Goal: Task Accomplishment & Management: Manage account settings

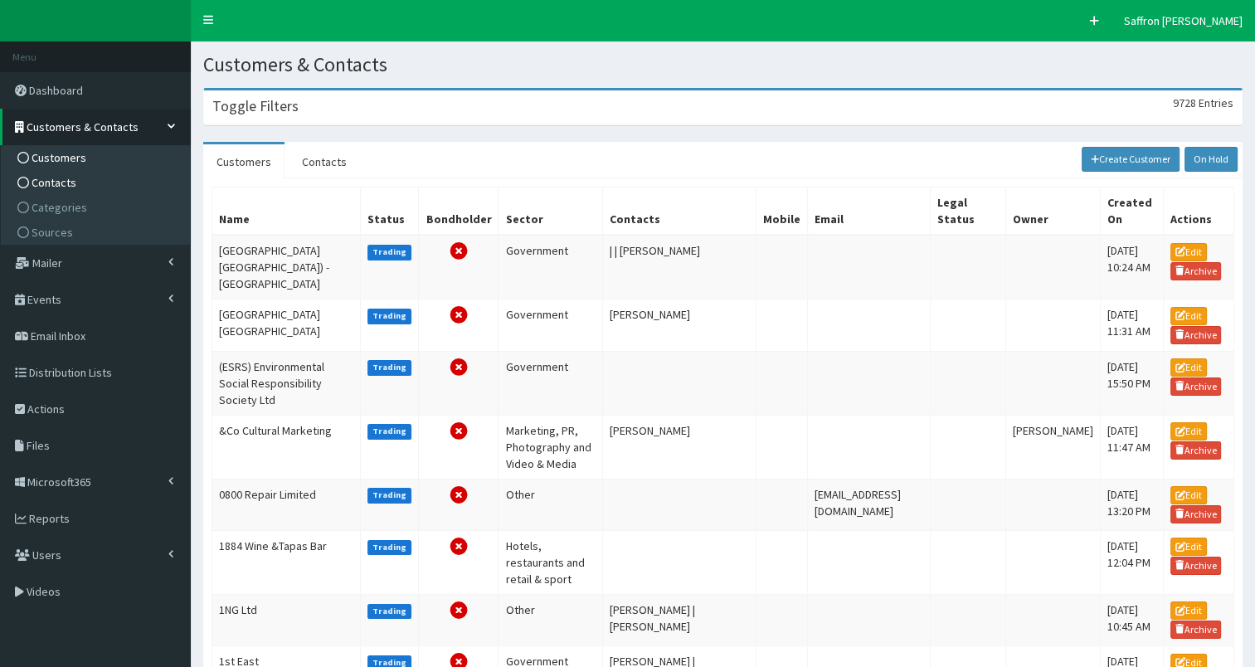
click at [56, 176] on span "Contacts" at bounding box center [54, 182] width 45 height 15
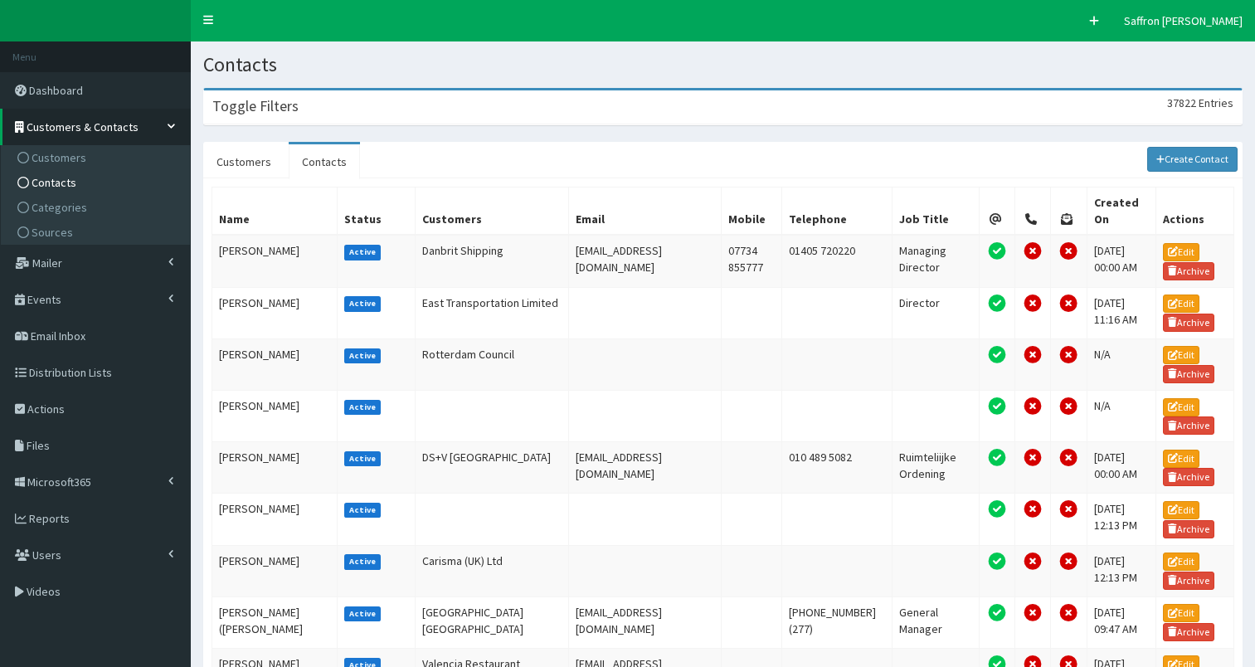
click at [458, 109] on div "Toggle Filters 37822 Entries" at bounding box center [722, 107] width 1037 height 34
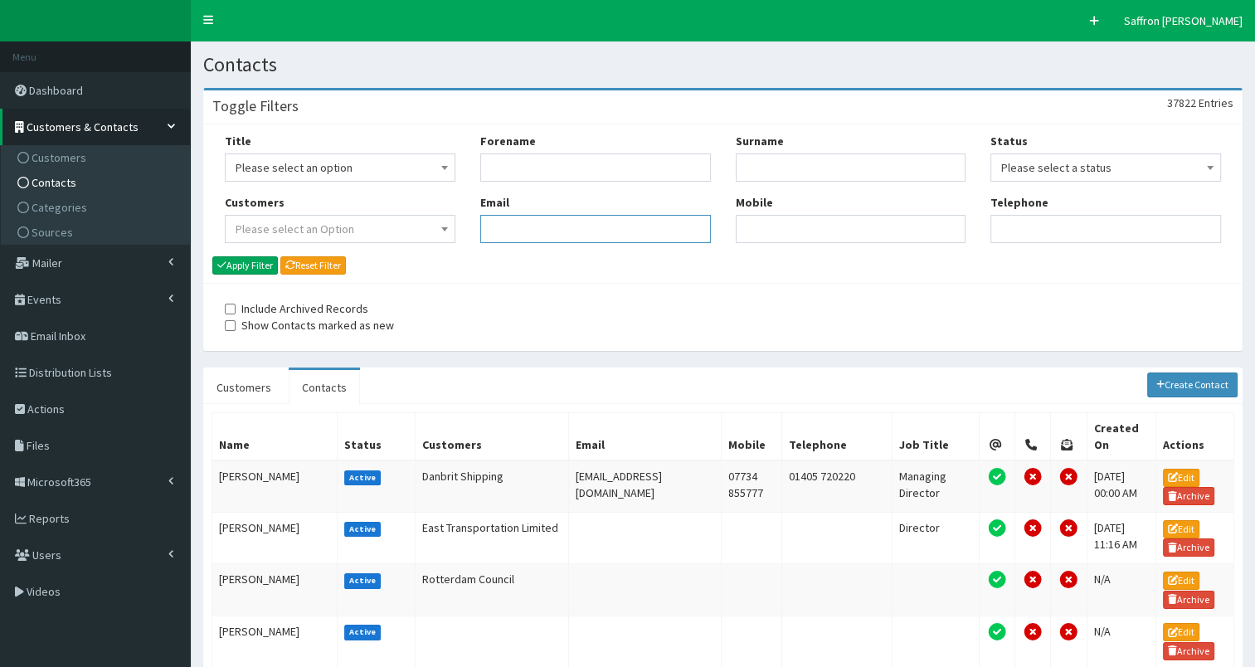
paste input "joanne.gateley@wrclaw.co.uk"
type input "joanne.gateley@wrclaw.co.uk"
click at [231, 262] on button "Apply Filter" at bounding box center [245, 265] width 66 height 18
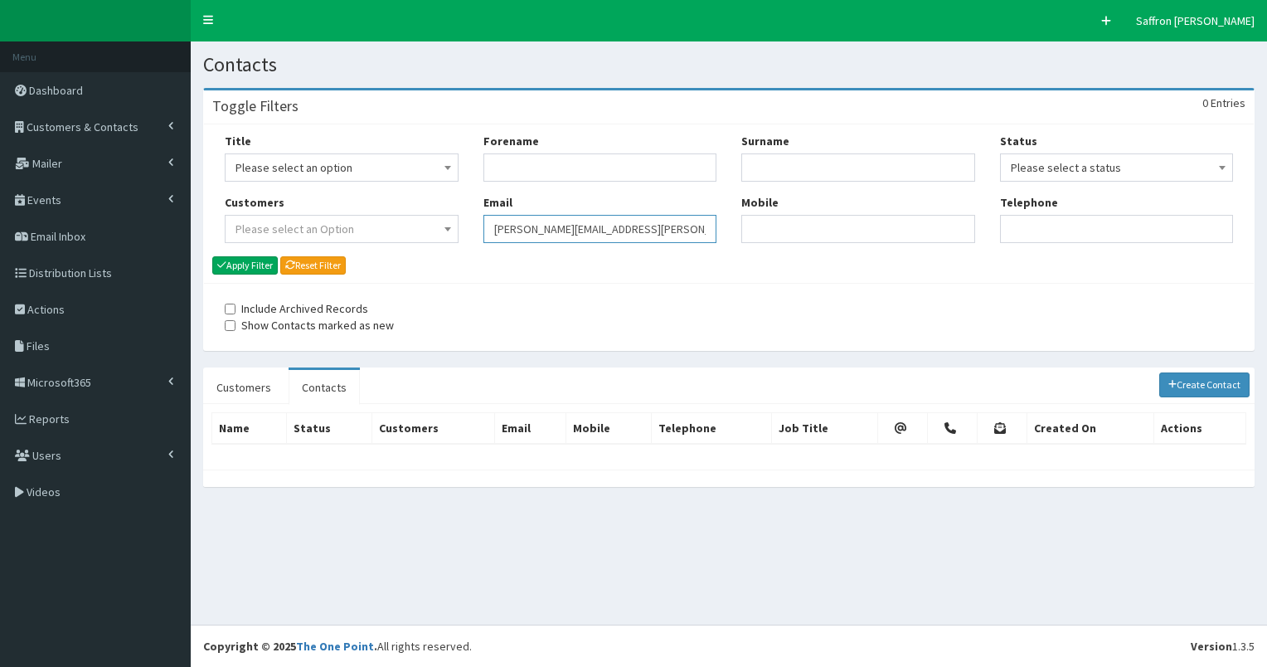
drag, startPoint x: 651, startPoint y: 228, endPoint x: 367, endPoint y: 222, distance: 283.6
click at [367, 222] on div "Title Please select an option Mr Mrs Ms Miss Dr MP QC MBE MEP CBE" at bounding box center [728, 194] width 1033 height 123
click at [531, 162] on input "Forename" at bounding box center [600, 167] width 234 height 28
type input "joanne"
click at [791, 161] on input "Surname" at bounding box center [858, 167] width 234 height 28
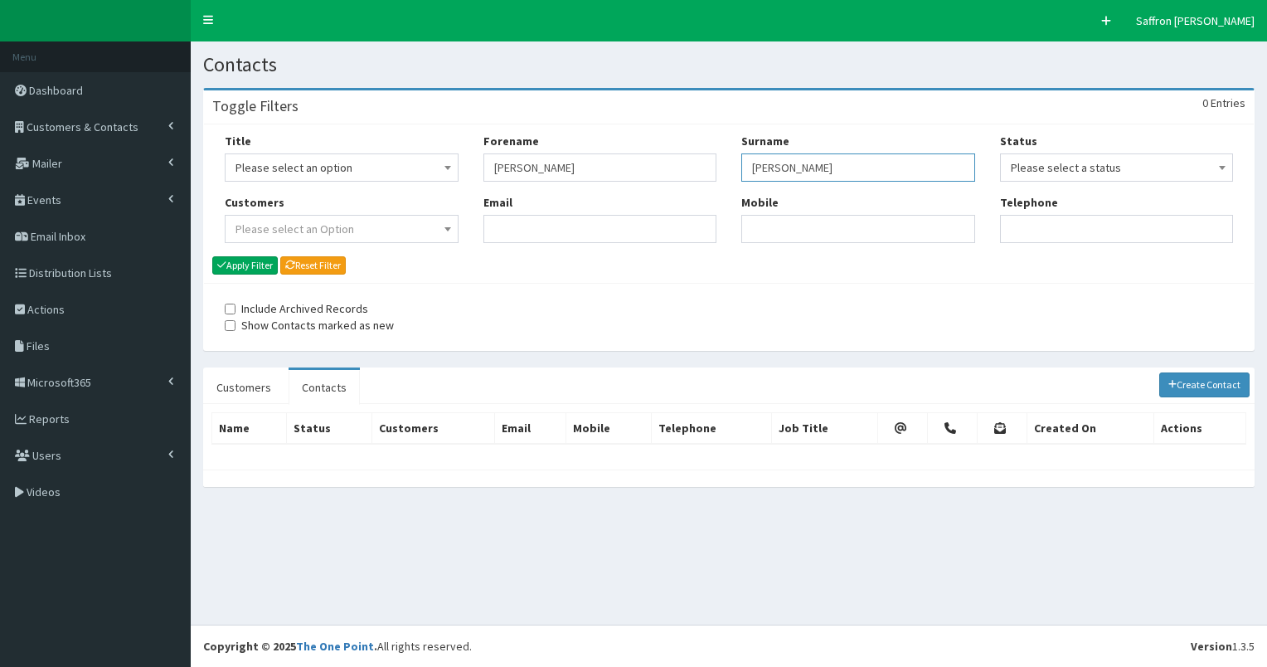
type input "[PERSON_NAME]"
click at [212, 256] on button "Apply Filter" at bounding box center [245, 265] width 66 height 18
click at [799, 162] on input "gateley" at bounding box center [858, 167] width 234 height 28
drag, startPoint x: 815, startPoint y: 159, endPoint x: 715, endPoint y: 161, distance: 100.3
click at [715, 161] on div "Title Please select an option Mr Mrs Ms Miss Dr MP QC MBE MEP CBE" at bounding box center [728, 194] width 1033 height 123
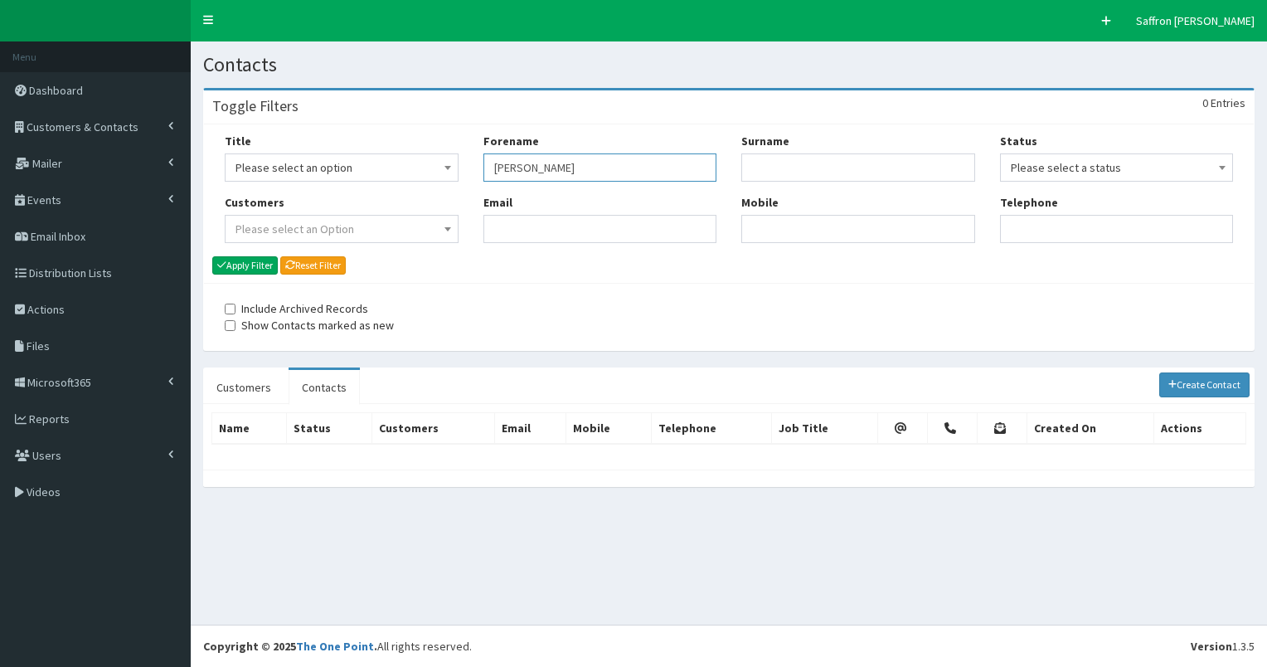
drag, startPoint x: 596, startPoint y: 163, endPoint x: 377, endPoint y: 163, distance: 218.9
click at [377, 163] on div "Title Please select an option Mr Mrs Ms Miss Dr MP QC MBE MEP CBE" at bounding box center [728, 194] width 1033 height 123
click at [691, 317] on div "Include Archived Records Show Contacts marked as new" at bounding box center [471, 316] width 492 height 33
paste input "shelby.west@sailorschildren.org.uk"
type input "shelby.west@sailorschildren.org.uk"
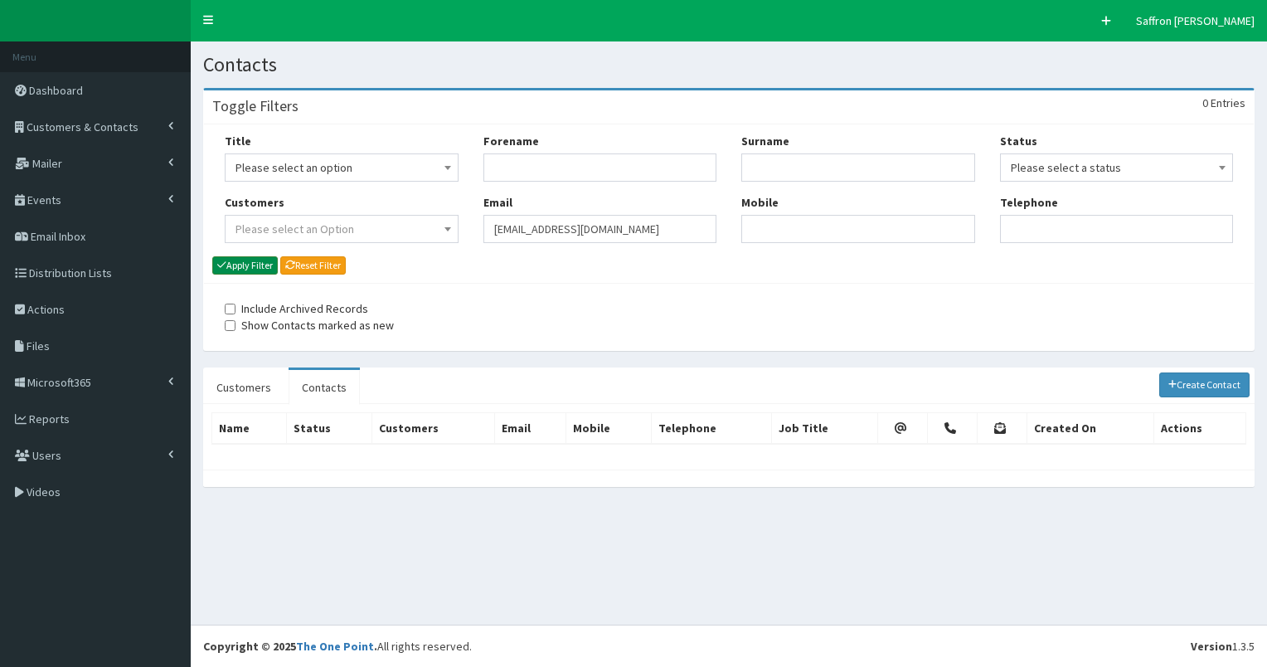
click at [248, 261] on button "Apply Filter" at bounding box center [245, 265] width 66 height 18
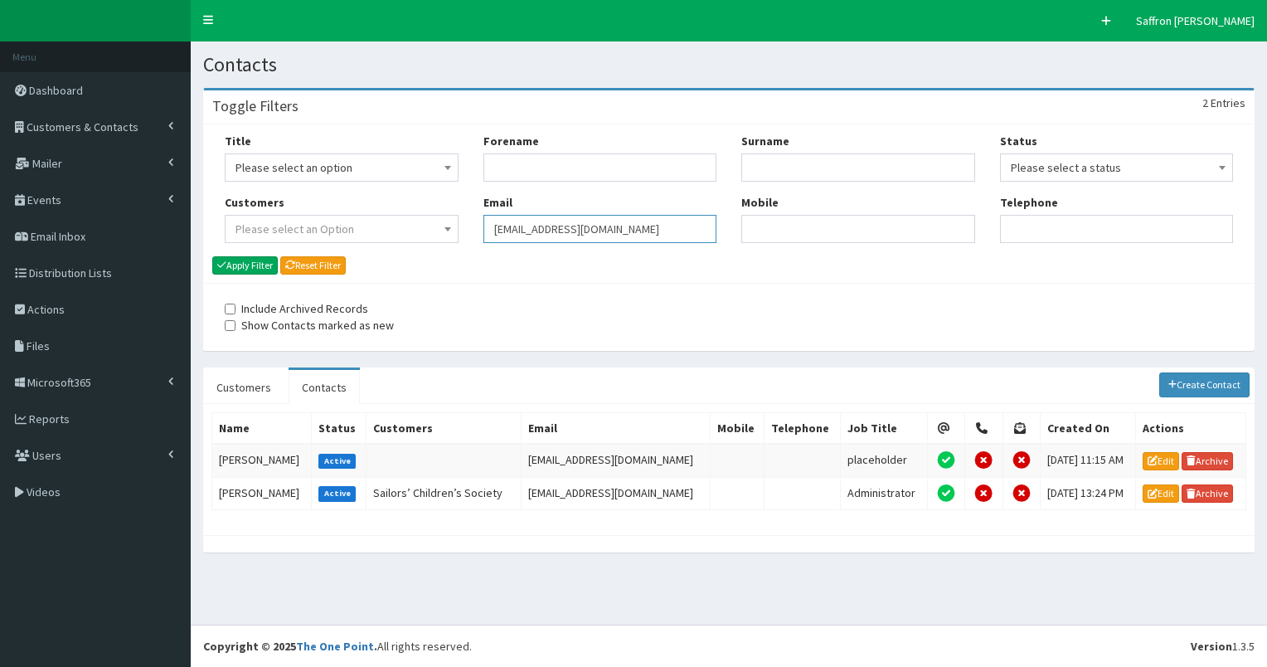
drag, startPoint x: 0, startPoint y: 0, endPoint x: 427, endPoint y: 228, distance: 484.1
click at [427, 229] on div "Title Please select an option Mr Mrs Ms Miss Dr MP QC MBE MEP CBE" at bounding box center [728, 194] width 1033 height 123
paste input "arron.kearney@catchuk.org"
type input "arron.kearney@catchuk.org"
click at [244, 262] on button "Apply Filter" at bounding box center [245, 265] width 66 height 18
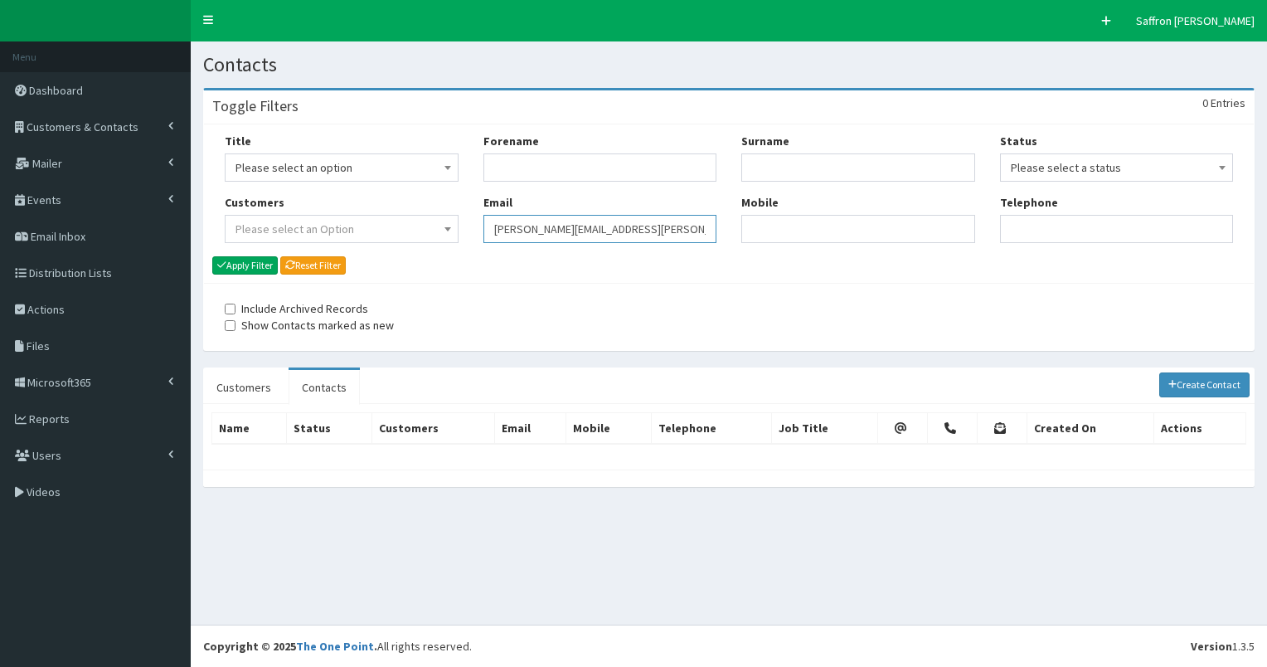
drag, startPoint x: 657, startPoint y: 226, endPoint x: 449, endPoint y: 221, distance: 208.2
click at [449, 221] on div "Title Please select an option Mr Mrs Ms Miss Dr MP QC MBE MEP CBE" at bounding box center [728, 194] width 1033 height 123
paste input "[PERSON_NAME][EMAIL_ADDRESS][PERSON_NAME][DOMAIN_NAME]"
type input "[PERSON_NAME][EMAIL_ADDRESS][PERSON_NAME][DOMAIN_NAME]"
click at [269, 265] on button "Apply Filter" at bounding box center [245, 265] width 66 height 18
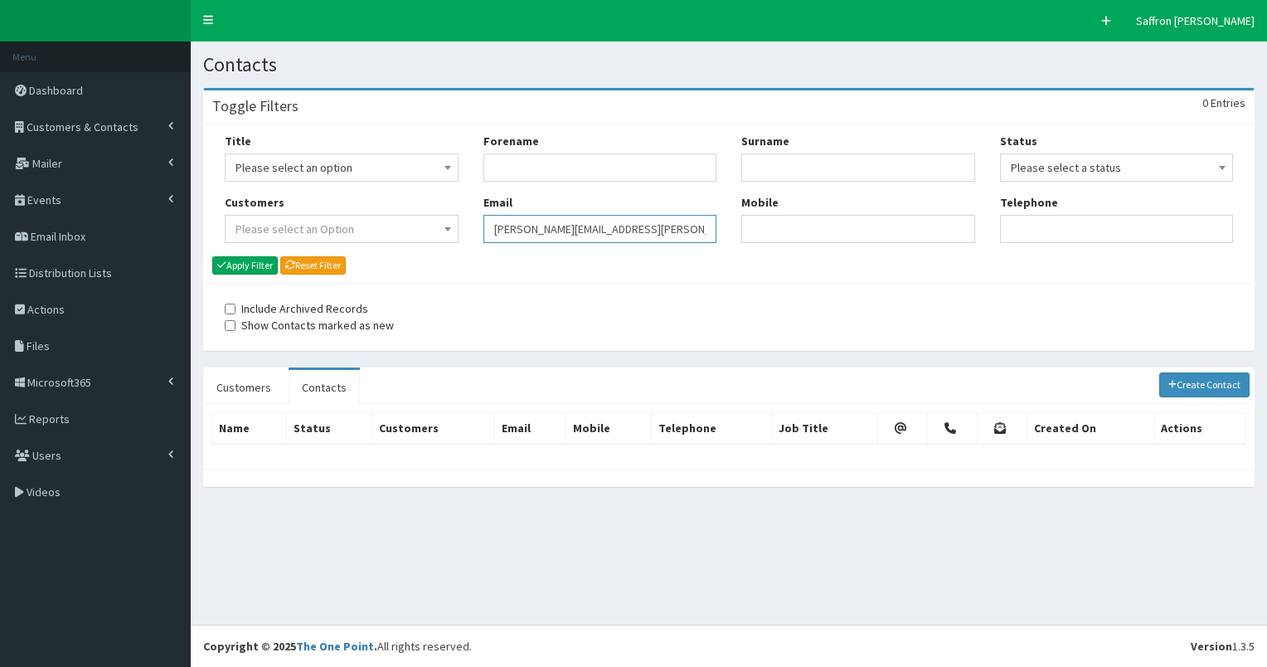
drag, startPoint x: 0, startPoint y: 0, endPoint x: 487, endPoint y: 232, distance: 539.3
click at [487, 232] on input "[PERSON_NAME][EMAIL_ADDRESS][PERSON_NAME][DOMAIN_NAME]" at bounding box center [600, 229] width 234 height 28
paste input "[EMAIL_ADDRESS][PERSON_NAME][DOMAIN_NAME]"
type input "[EMAIL_ADDRESS][PERSON_NAME][DOMAIN_NAME]"
click at [261, 270] on button "Apply Filter" at bounding box center [245, 265] width 66 height 18
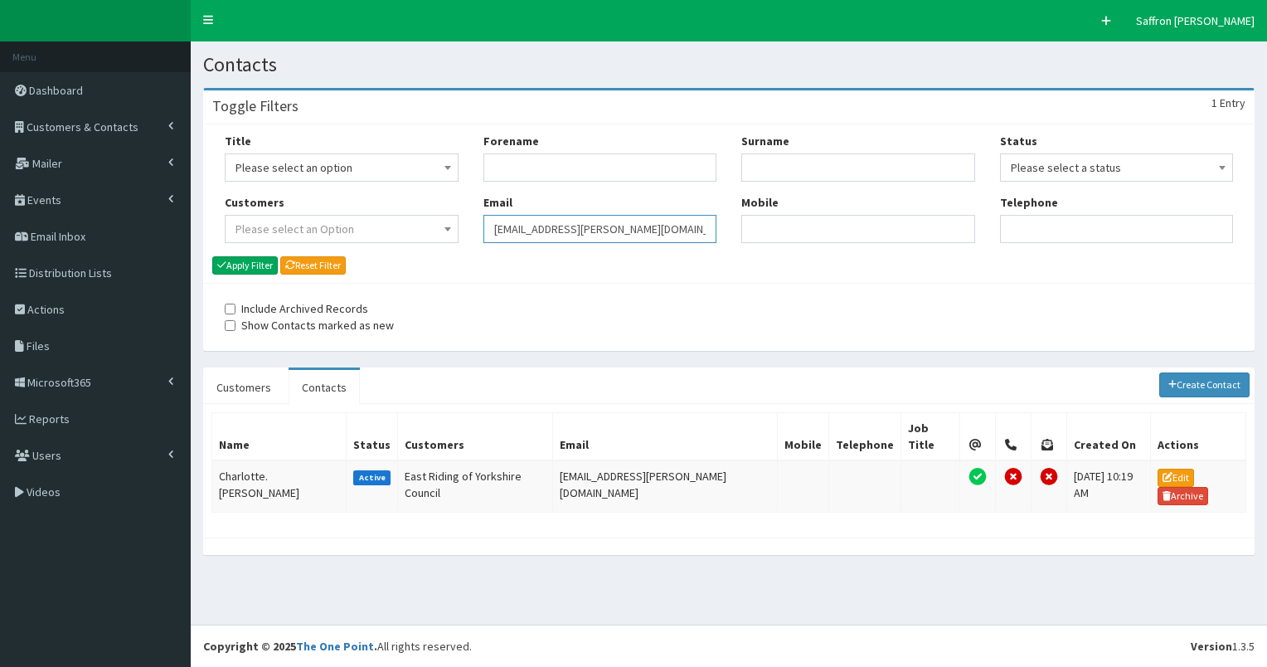
drag, startPoint x: 0, startPoint y: 0, endPoint x: 391, endPoint y: 202, distance: 440.6
click at [391, 202] on div "Title Please select an option Mr Mrs Ms Miss Dr MP QC MBE MEP CBE" at bounding box center [728, 194] width 1033 height 123
paste input "amanda.holmes2@hull-college.ac.uk"
type input "amanda.holmes2@hull-college.ac.uk"
click at [242, 263] on button "Apply Filter" at bounding box center [245, 265] width 66 height 18
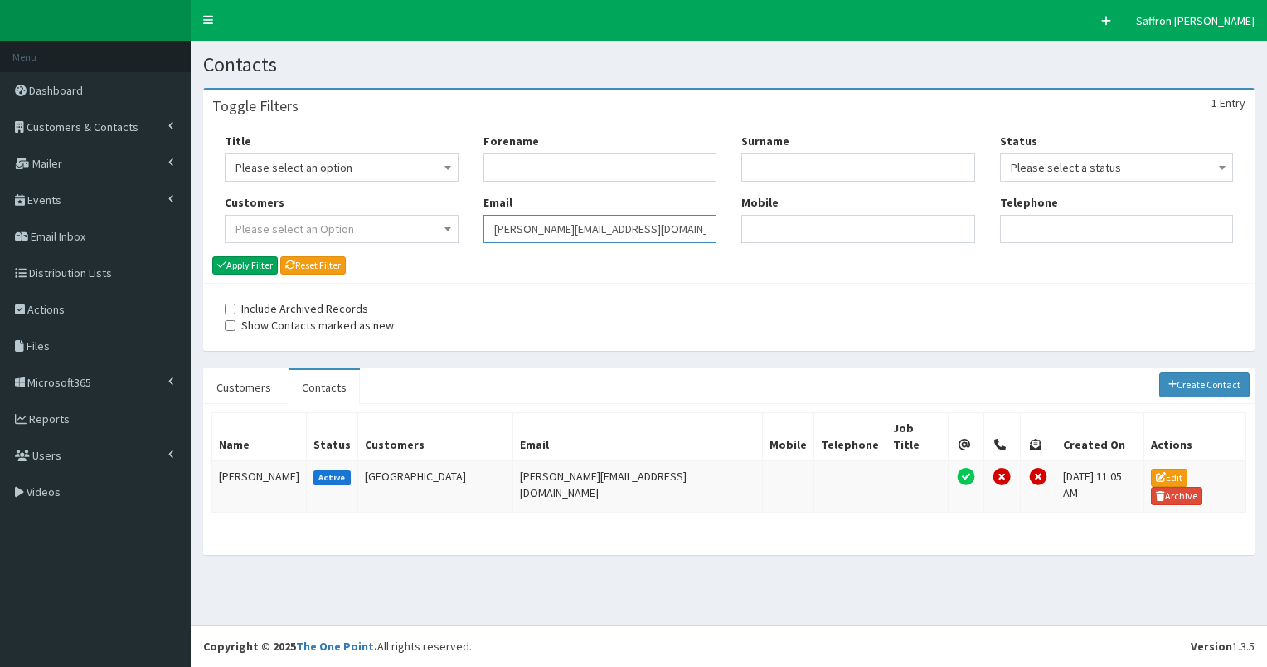
drag, startPoint x: 691, startPoint y: 227, endPoint x: 428, endPoint y: 227, distance: 262.9
click at [428, 227] on div "Title Please select an option Mr Mrs Ms Miss Dr MP QC MBE MEP CBE" at bounding box center [728, 194] width 1033 height 123
paste input "sharon.hemingway@hull-college.ac.uk"
type input "sharon.hemingway@hull-college.ac.uk"
click at [255, 264] on button "Apply Filter" at bounding box center [245, 265] width 66 height 18
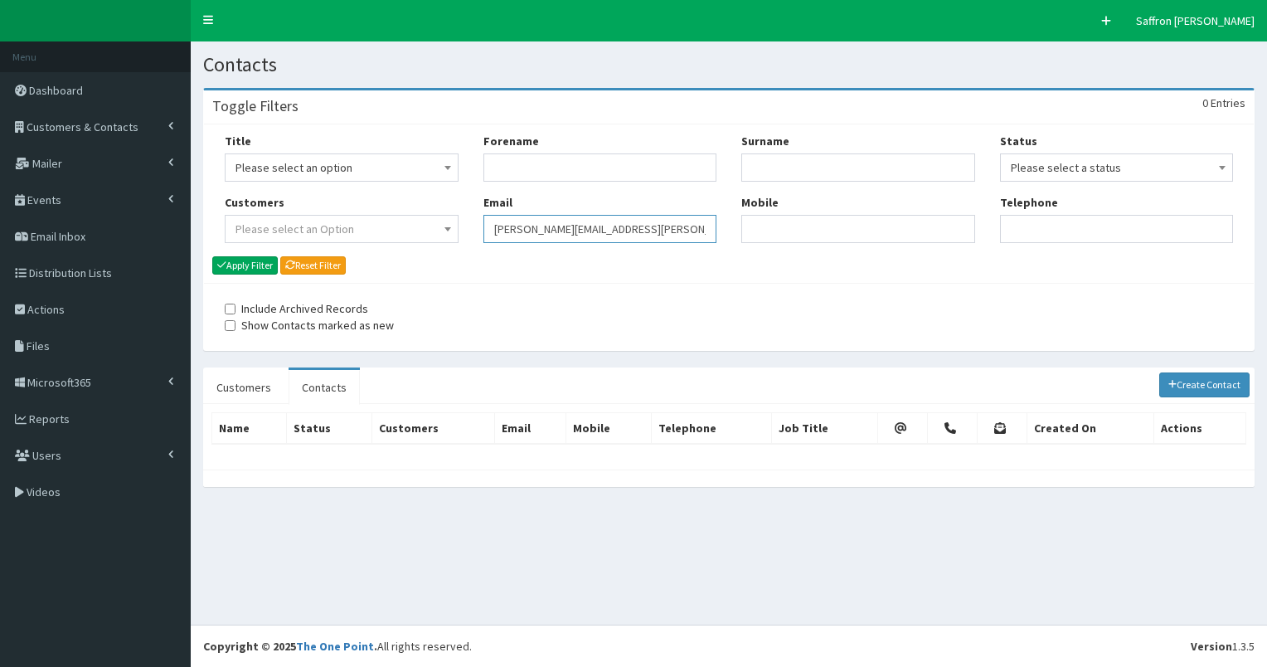
drag, startPoint x: 0, startPoint y: 0, endPoint x: 501, endPoint y: 242, distance: 556.3
click at [501, 242] on input "sharon.hemingway@hull-college.ac.uk" at bounding box center [600, 229] width 234 height 28
type input "s"
drag, startPoint x: 527, startPoint y: 216, endPoint x: 527, endPoint y: 205, distance: 10.8
drag, startPoint x: 527, startPoint y: 205, endPoint x: 514, endPoint y: 231, distance: 29.7
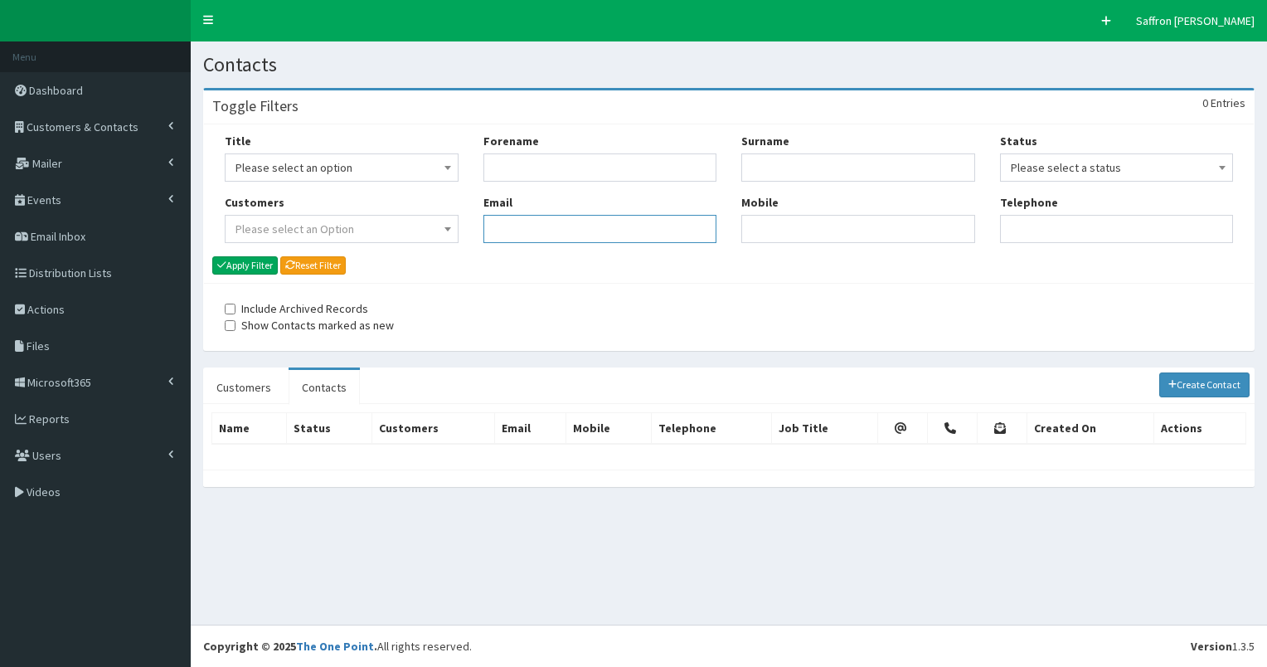
paste input "Alex.Morizzo@hullcc.gov.uk"
type input "Alex.Morizzo@hullcc.gov.uk"
click at [259, 271] on button "Apply Filter" at bounding box center [245, 265] width 66 height 18
drag, startPoint x: 0, startPoint y: 0, endPoint x: 444, endPoint y: 222, distance: 496.9
click at [444, 222] on div "Title Please select an option Mr Mrs Ms Miss Dr MP QC MBE MEP CBE" at bounding box center [728, 194] width 1033 height 123
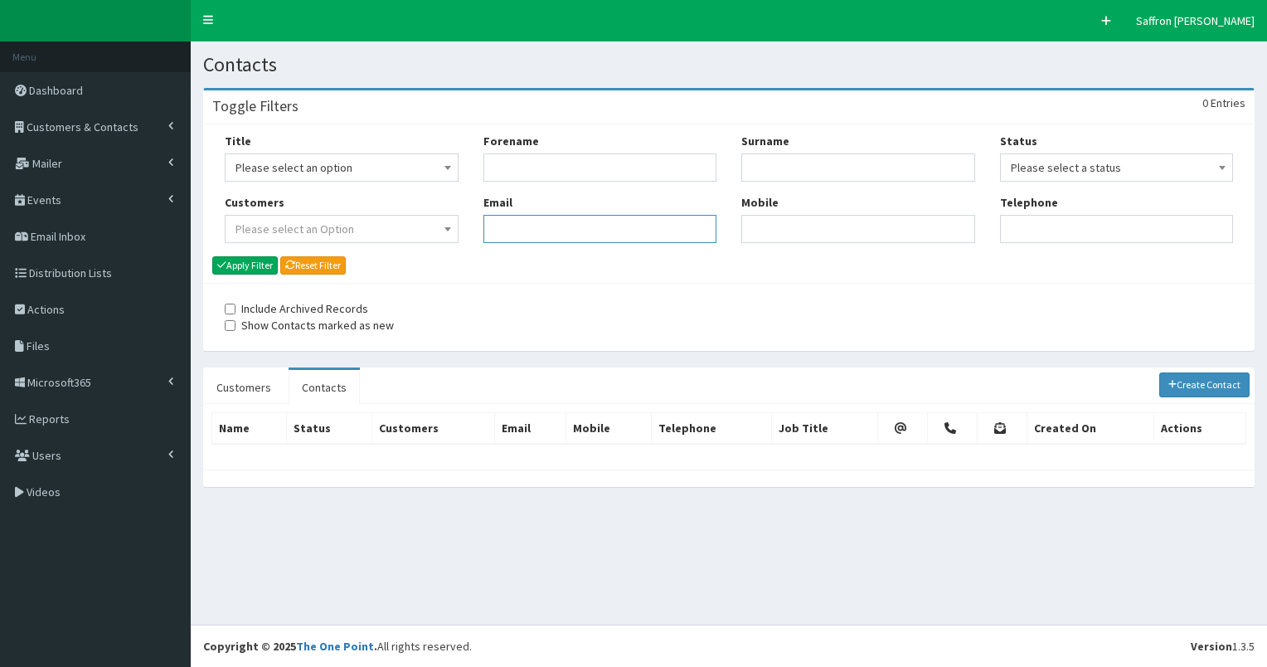
paste input "alan.phelan@hullcc.gov.uk"
type input "alan.phelan@hullcc.gov.uk"
click at [261, 259] on button "Apply Filter" at bounding box center [245, 265] width 66 height 18
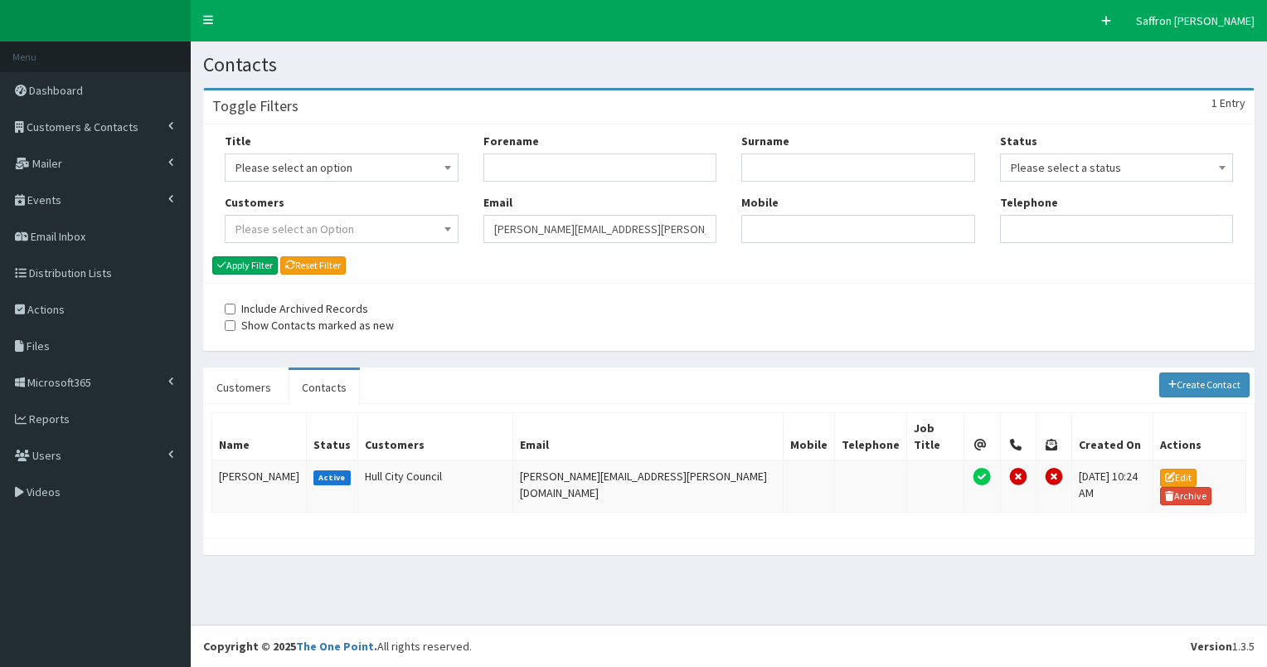
click at [487, 235] on input "[PERSON_NAME][EMAIL_ADDRESS][PERSON_NAME][DOMAIN_NAME]" at bounding box center [600, 229] width 234 height 28
paste input "[EMAIL_ADDRESS][DOMAIN_NAME]"
type input "[EMAIL_ADDRESS][DOMAIN_NAME]"
click at [248, 274] on div "Title Please select an option Mr Mrs Ms Miss Dr MP QC MBE MEP CBE Cllr Professo…" at bounding box center [729, 203] width 1050 height 158
click at [253, 250] on div "Title Please select an option Mr Mrs Ms Miss Dr MP QC MBE MEP CBE Cllr Professo…" at bounding box center [341, 194] width 259 height 123
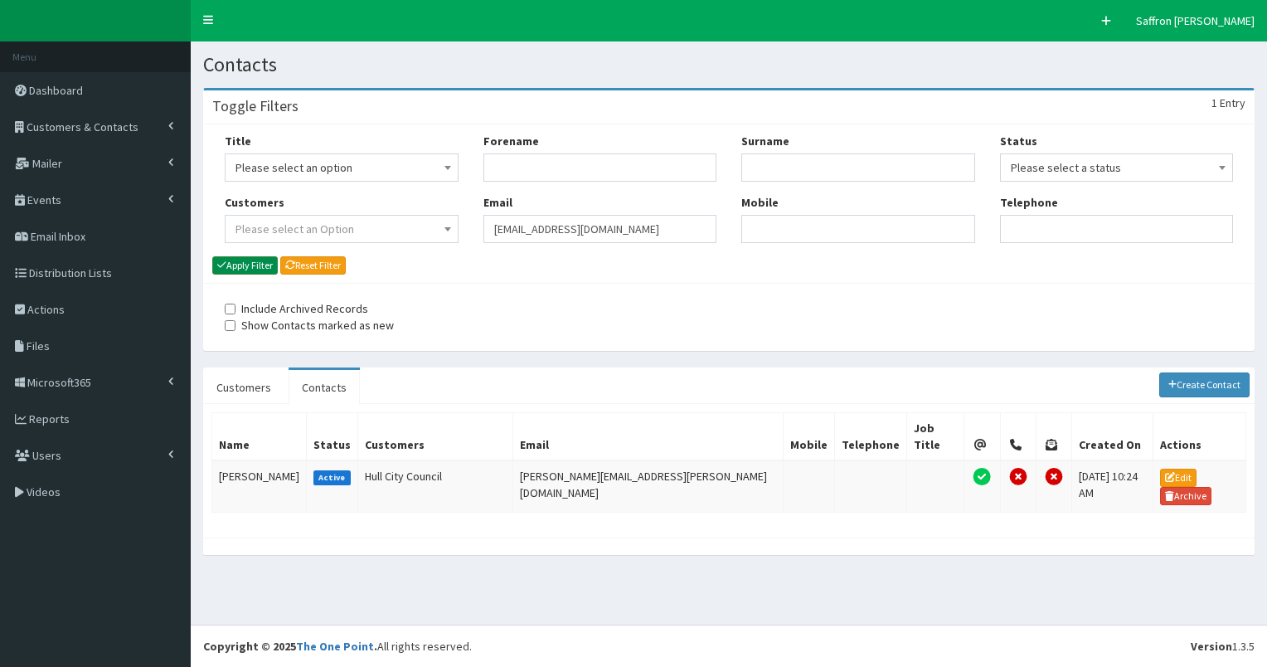
click at [250, 260] on button "Apply Filter" at bounding box center [245, 265] width 66 height 18
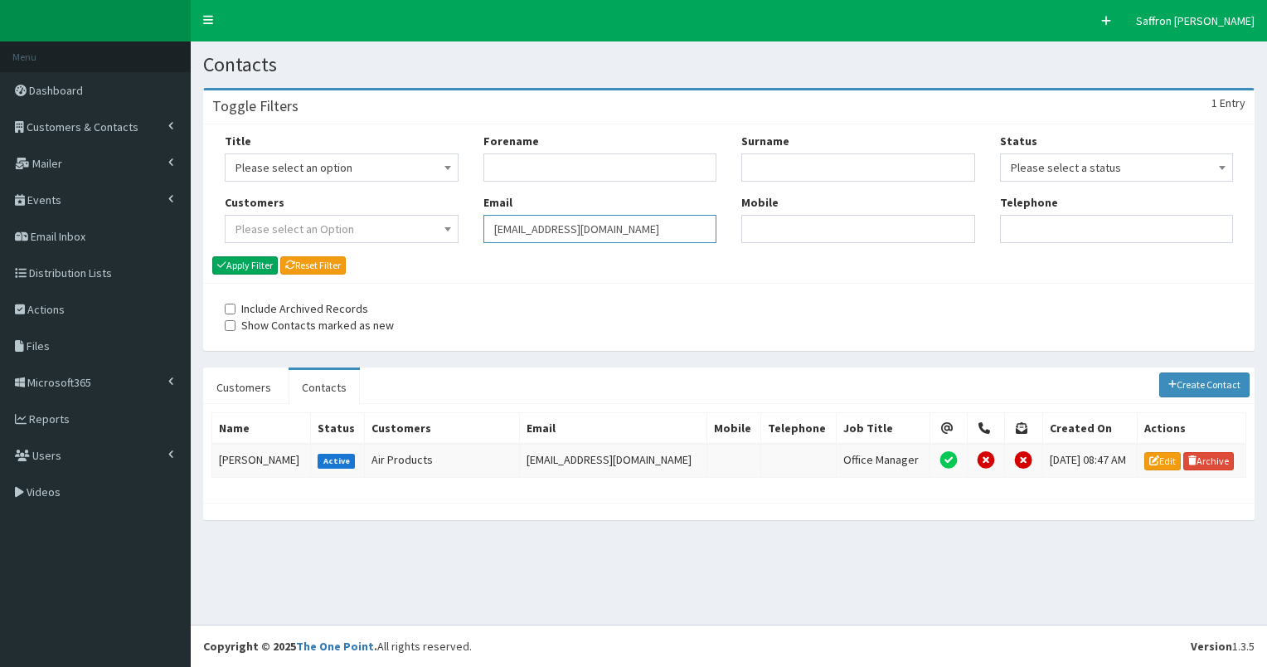
drag, startPoint x: 0, startPoint y: 0, endPoint x: 475, endPoint y: 242, distance: 533.3
click at [475, 242] on div "Forename Email [EMAIL_ADDRESS][DOMAIN_NAME]" at bounding box center [600, 194] width 259 height 123
paste input "[PERSON_NAME][EMAIL_ADDRESS][PERSON_NAME][DOMAIN_NAME]"
type input "[PERSON_NAME][EMAIL_ADDRESS][PERSON_NAME][DOMAIN_NAME]"
click at [250, 262] on button "Apply Filter" at bounding box center [245, 265] width 66 height 18
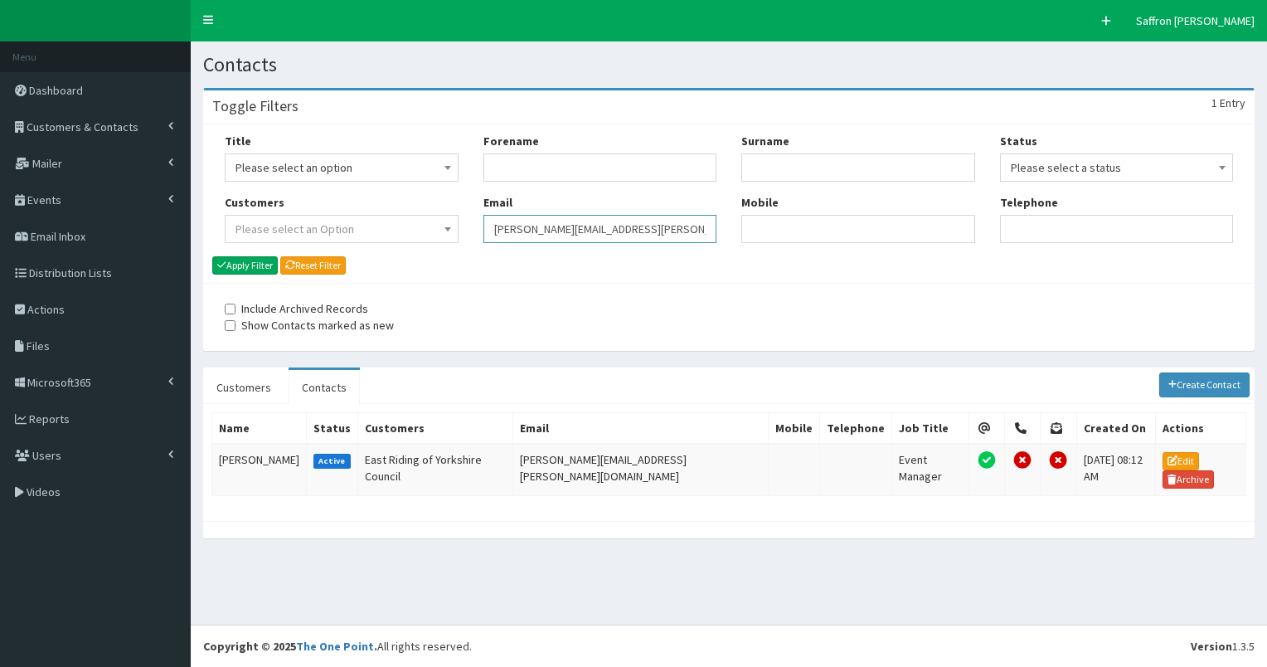
drag, startPoint x: 0, startPoint y: 0, endPoint x: 396, endPoint y: 231, distance: 457.8
click at [396, 231] on div "Title Please select an option Mr Mrs Ms Miss Dr MP QC MBE MEP CBE" at bounding box center [728, 194] width 1033 height 123
paste input "[EMAIL_ADDRESS][DOMAIN_NAME]"
type input "[EMAIL_ADDRESS][DOMAIN_NAME]"
click at [272, 258] on button "Apply Filter" at bounding box center [245, 265] width 66 height 18
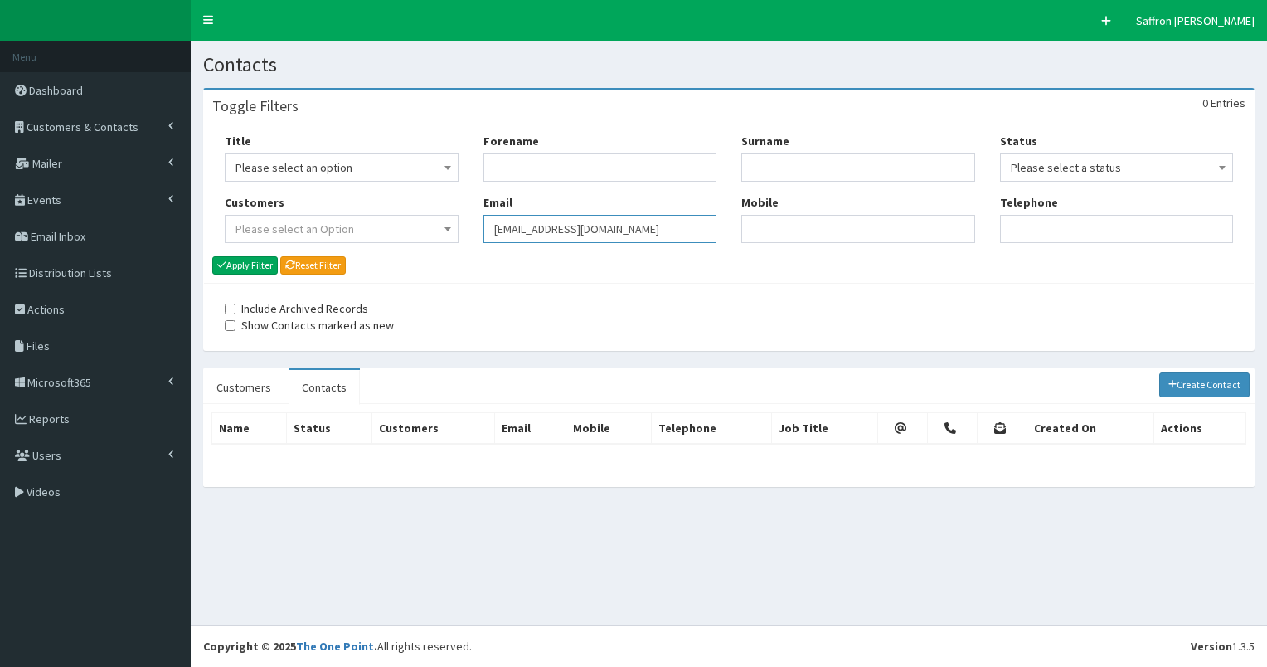
click at [632, 235] on input "[EMAIL_ADDRESS][DOMAIN_NAME]" at bounding box center [600, 229] width 234 height 28
click at [527, 231] on input "[EMAIL_ADDRESS][DOMAIN_NAME]" at bounding box center [600, 229] width 234 height 28
type input "[PERSON_NAME][EMAIL_ADDRESS][PERSON_NAME][DOMAIN_NAME]"
click at [212, 256] on button "Apply Filter" at bounding box center [245, 265] width 66 height 18
drag, startPoint x: 0, startPoint y: 0, endPoint x: 464, endPoint y: 233, distance: 519.5
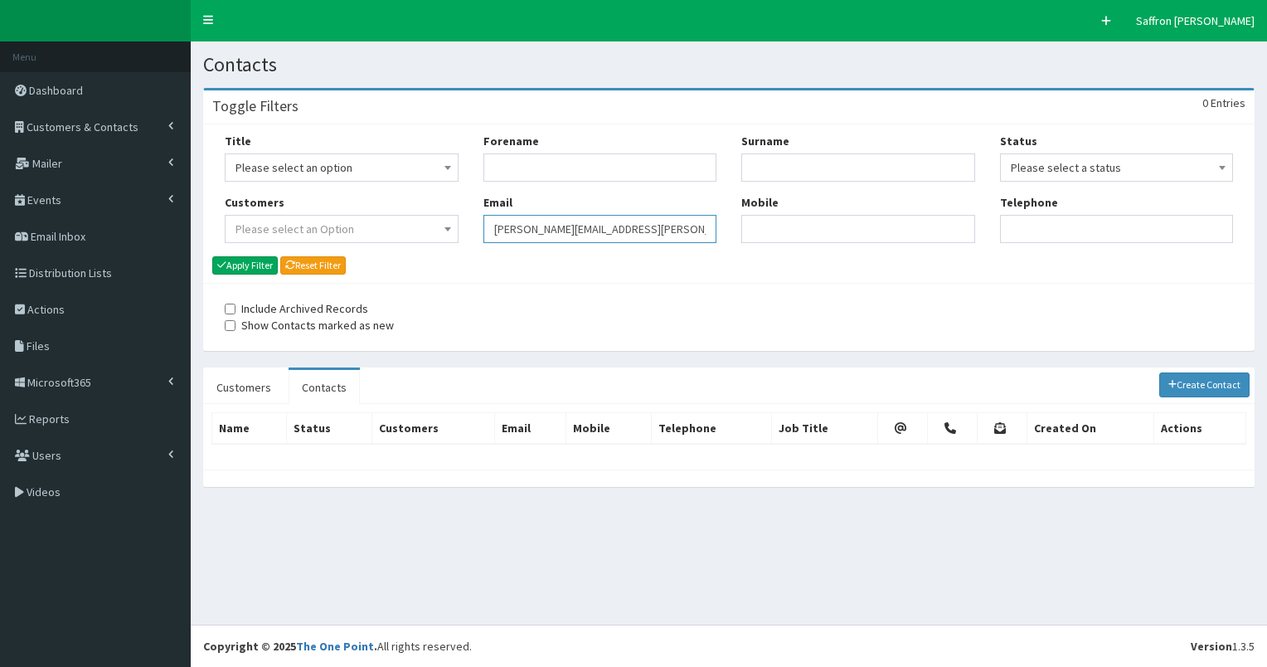
click at [464, 233] on div "Title Please select an option Mr Mrs Ms Miss Dr MP QC MBE MEP CBE" at bounding box center [728, 194] width 1033 height 123
paste input "[PERSON_NAME][EMAIL_ADDRESS][PERSON_NAME][PERSON_NAME][DOMAIN_NAME]"
type input "[PERSON_NAME][EMAIL_ADDRESS][PERSON_NAME][PERSON_NAME][DOMAIN_NAME]"
click at [275, 267] on button "Apply Filter" at bounding box center [245, 265] width 66 height 18
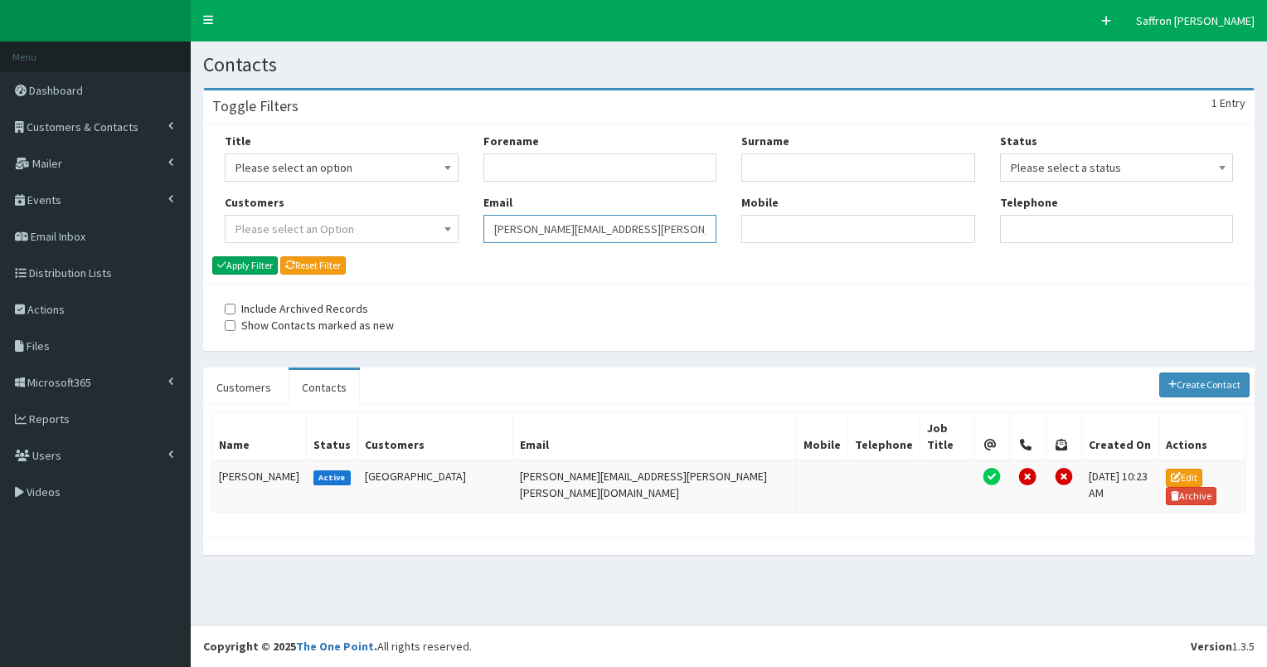
drag, startPoint x: 0, startPoint y: 0, endPoint x: 431, endPoint y: 238, distance: 492.5
click at [431, 238] on div "Title Please select an option Mr Mrs Ms Miss Dr MP QC MBE MEP CBE" at bounding box center [728, 194] width 1033 height 123
paste input "Parween.Panesar@turntown.co.uk"
type input "Parween.Panesar@turntown.co.uk"
click at [242, 260] on button "Apply Filter" at bounding box center [245, 265] width 66 height 18
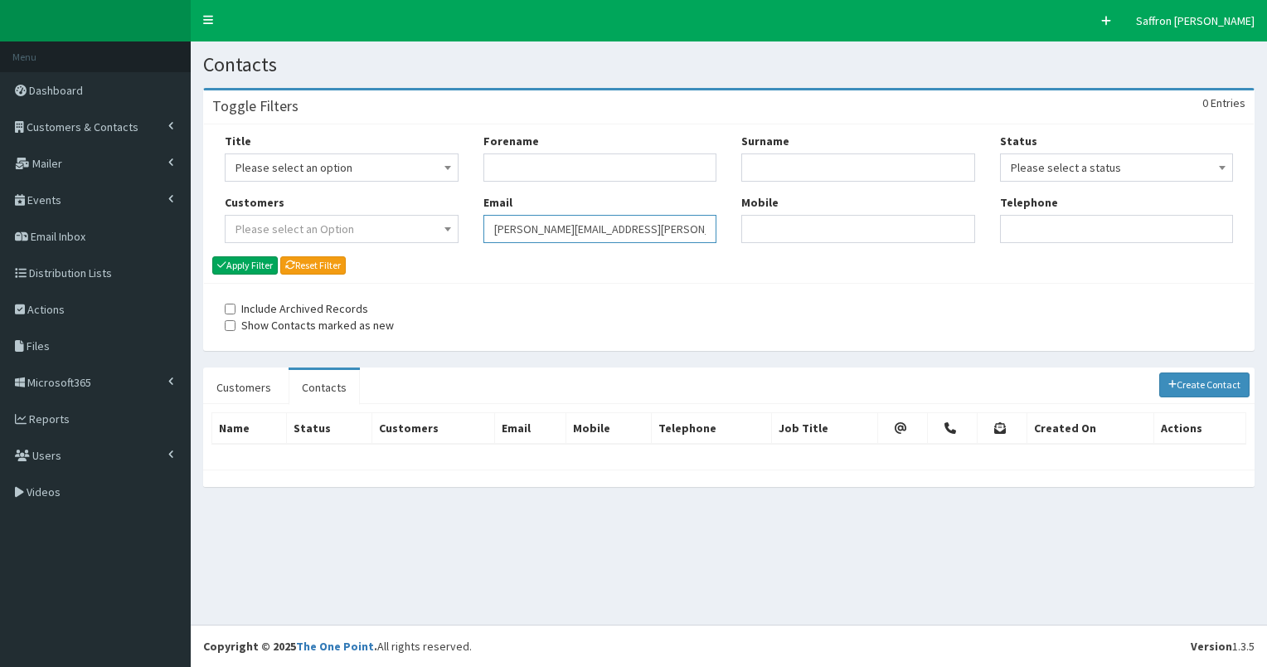
drag, startPoint x: 0, startPoint y: 0, endPoint x: 451, endPoint y: 235, distance: 508.8
click at [451, 235] on div "Title Please select an option Mr Mrs Ms Miss Dr MP QC MBE MEP CBE" at bounding box center [728, 194] width 1033 height 123
paste input "Parween.Panesar@turntown.co.uk"
type input "Parween.Panesar@turntown.co.uk"
click at [212, 256] on button "Apply Filter" at bounding box center [245, 265] width 66 height 18
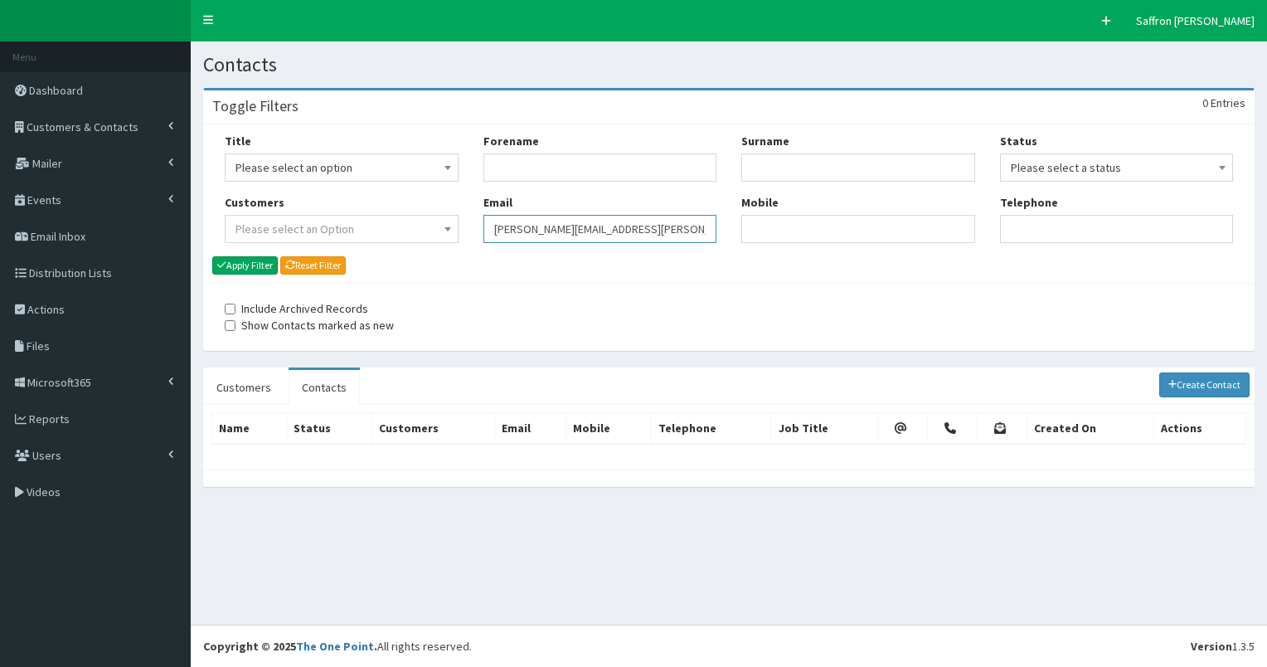
drag, startPoint x: 0, startPoint y: 0, endPoint x: 459, endPoint y: 218, distance: 508.5
click at [459, 218] on div "Title Please select an option Mr Mrs Ms Miss Dr MP QC MBE MEP CBE" at bounding box center [728, 194] width 1033 height 123
paste input "david.hourihan@turntown.co.uk"
type input "david.hourihan@turntown.co.uk"
click at [259, 262] on button "Apply Filter" at bounding box center [245, 265] width 66 height 18
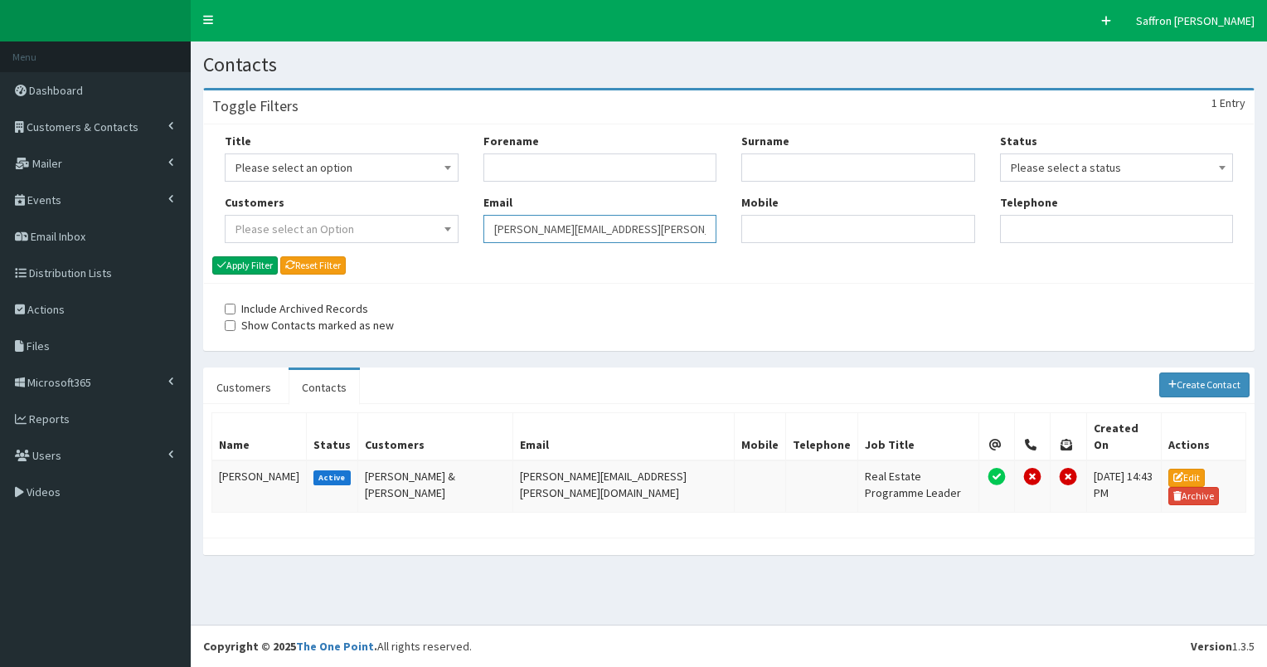
drag, startPoint x: 0, startPoint y: 0, endPoint x: 488, endPoint y: 223, distance: 536.2
click at [488, 223] on input "[PERSON_NAME][EMAIL_ADDRESS][PERSON_NAME][DOMAIN_NAME]" at bounding box center [600, 229] width 234 height 28
click at [219, 464] on td "[PERSON_NAME]" at bounding box center [259, 486] width 95 height 52
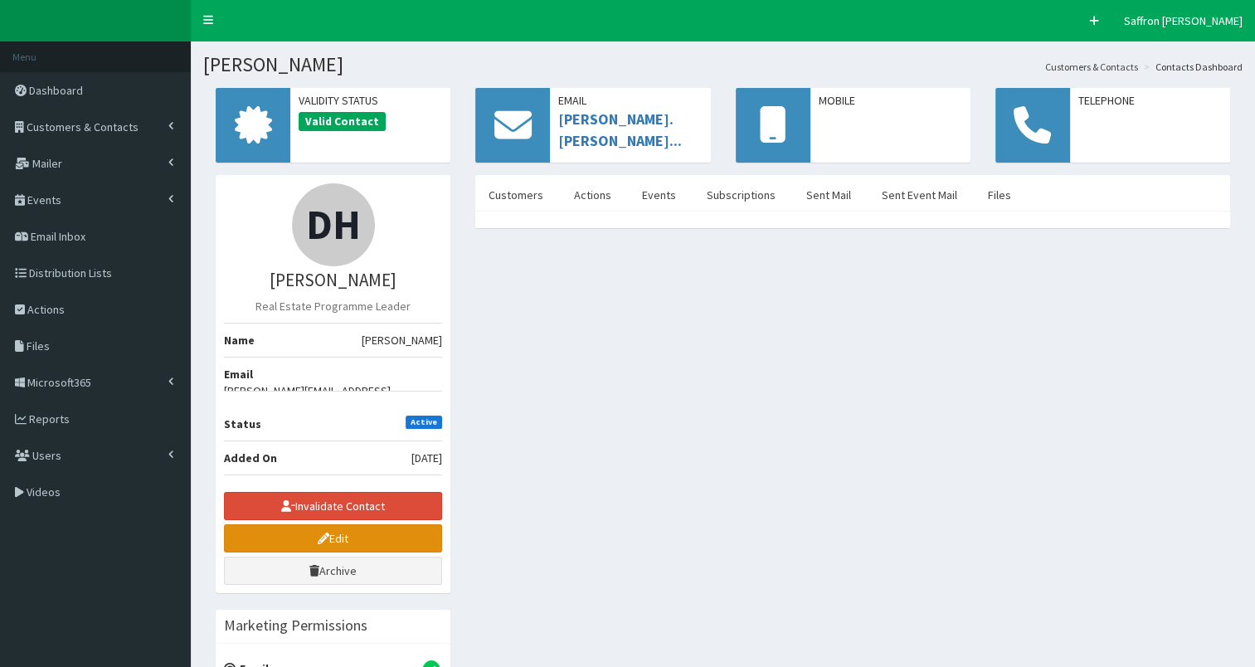
click at [304, 524] on link "Edit" at bounding box center [333, 538] width 218 height 28
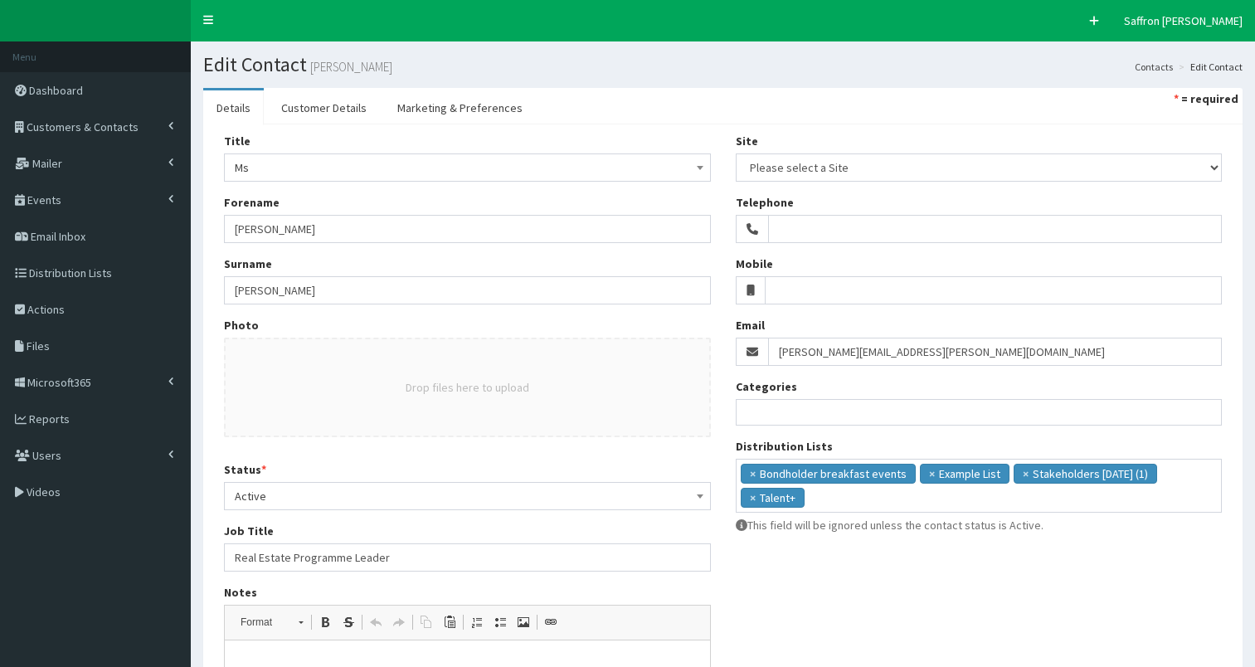
select select
click at [295, 494] on span "Active" at bounding box center [467, 495] width 465 height 23
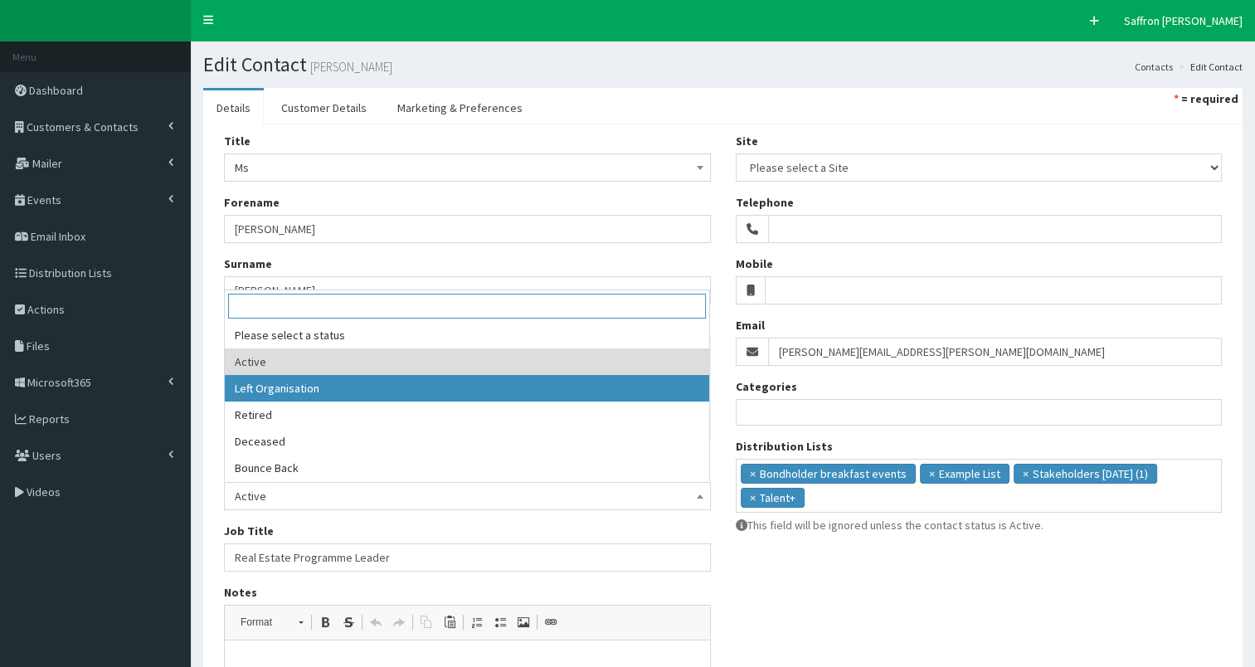
select select "2"
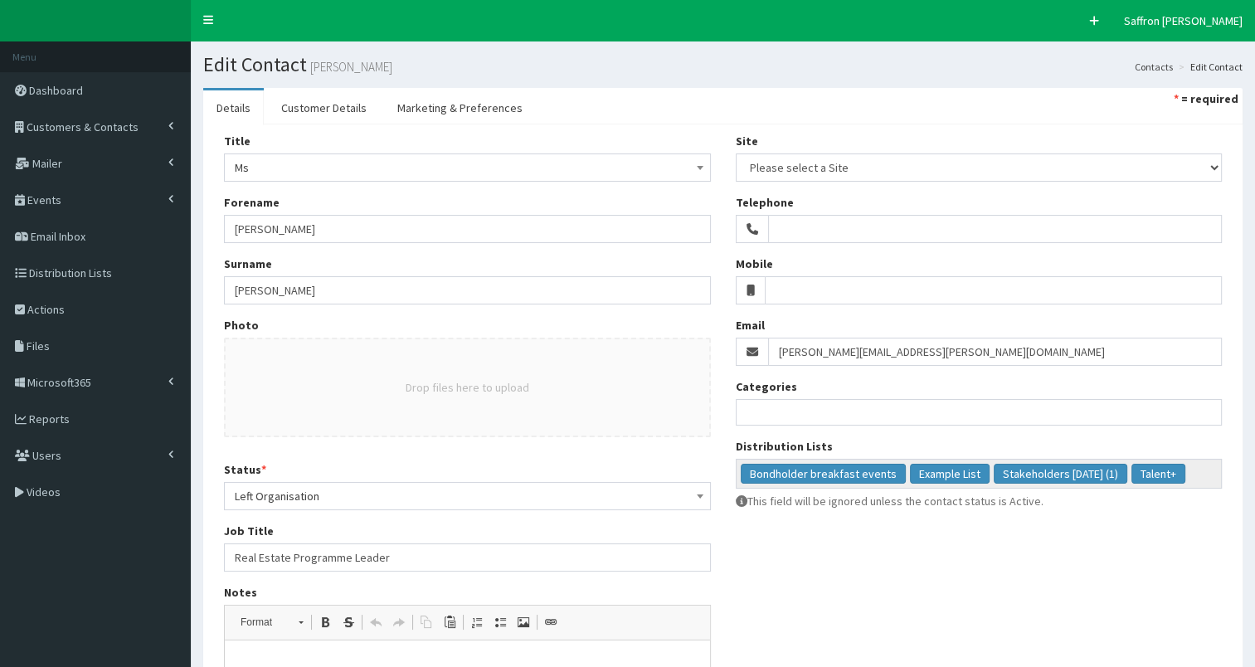
scroll to position [249, 0]
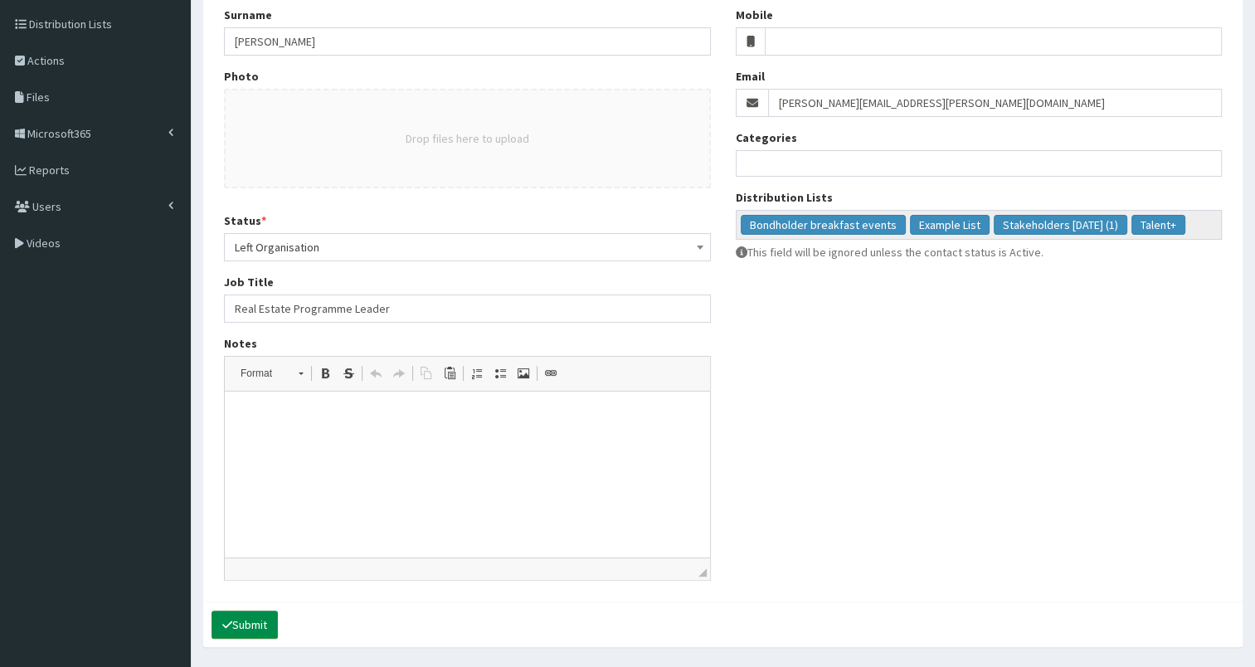
click at [266, 615] on button "Submit" at bounding box center [244, 624] width 66 height 28
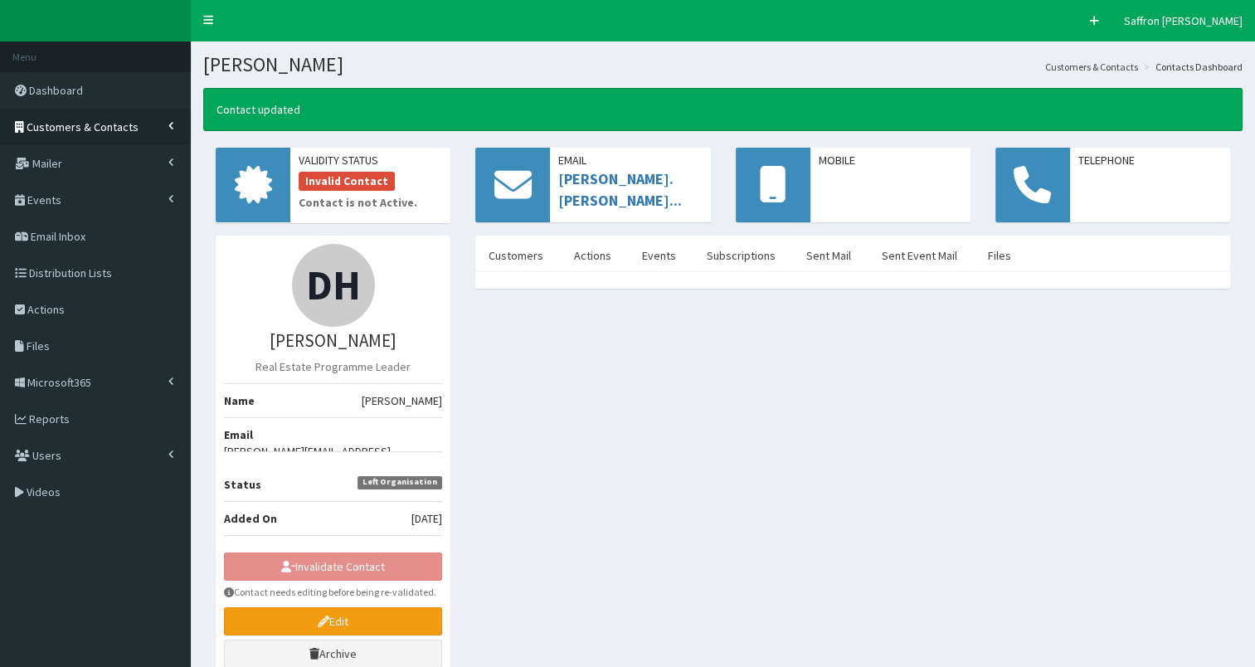
click at [143, 131] on link "Customers & Contacts" at bounding box center [95, 127] width 191 height 36
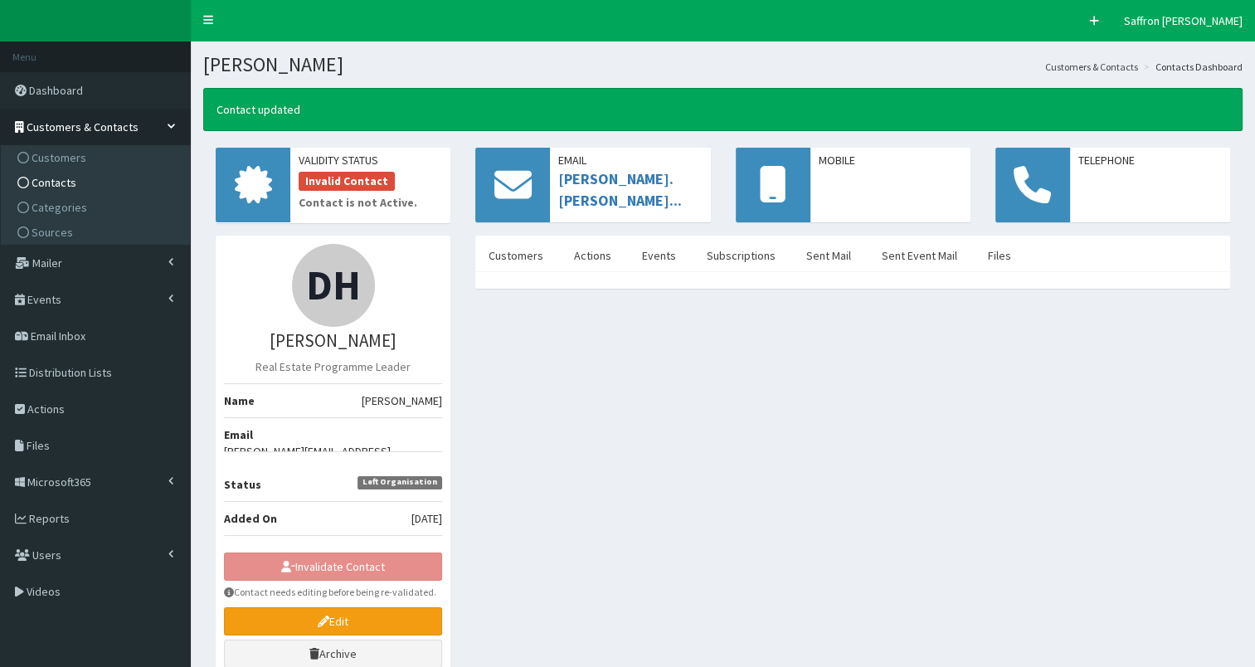
click at [46, 182] on span "Contacts" at bounding box center [54, 182] width 45 height 15
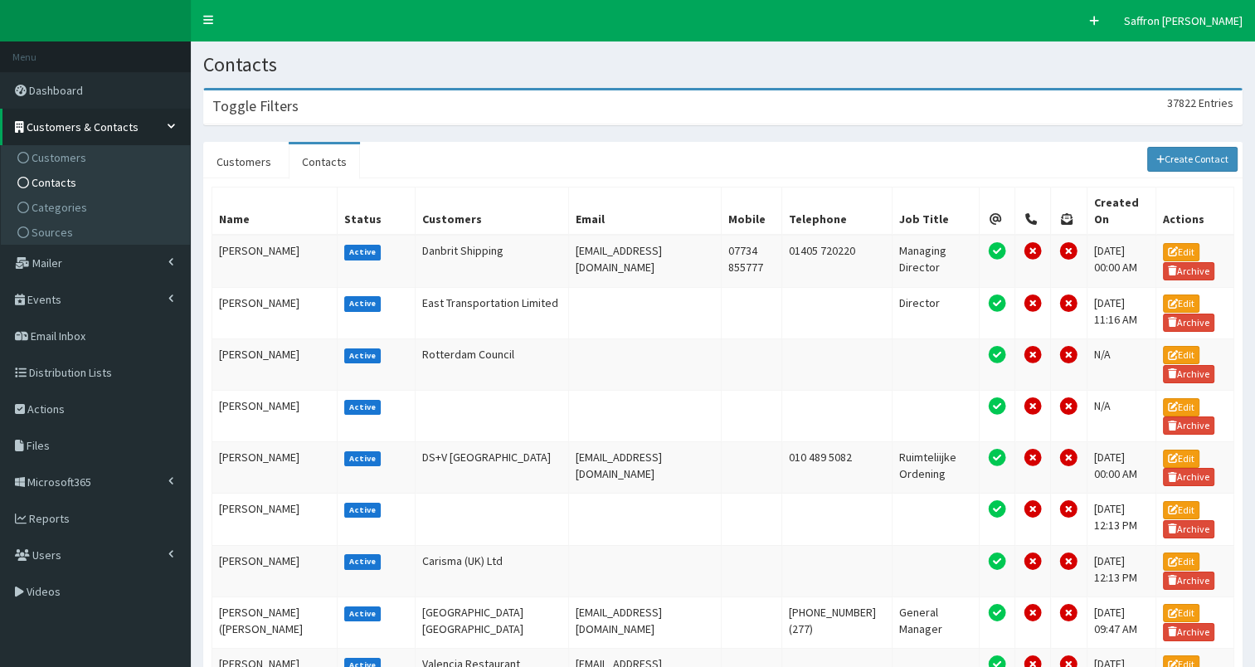
click at [494, 116] on div "Toggle Filters 37822 Entries" at bounding box center [722, 107] width 1037 height 34
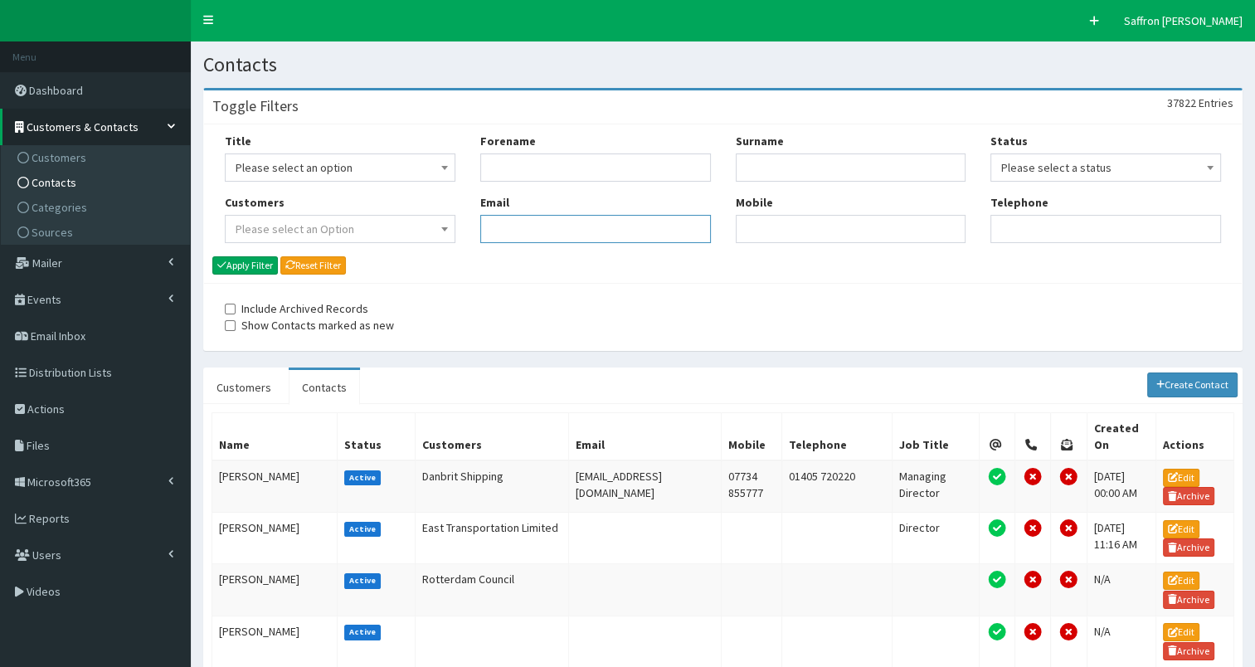
paste input "[PERSON_NAME][EMAIL_ADDRESS][PERSON_NAME][DOMAIN_NAME]"
type input "[PERSON_NAME][EMAIL_ADDRESS][PERSON_NAME][DOMAIN_NAME]"
click at [245, 265] on button "Apply Filter" at bounding box center [245, 265] width 66 height 18
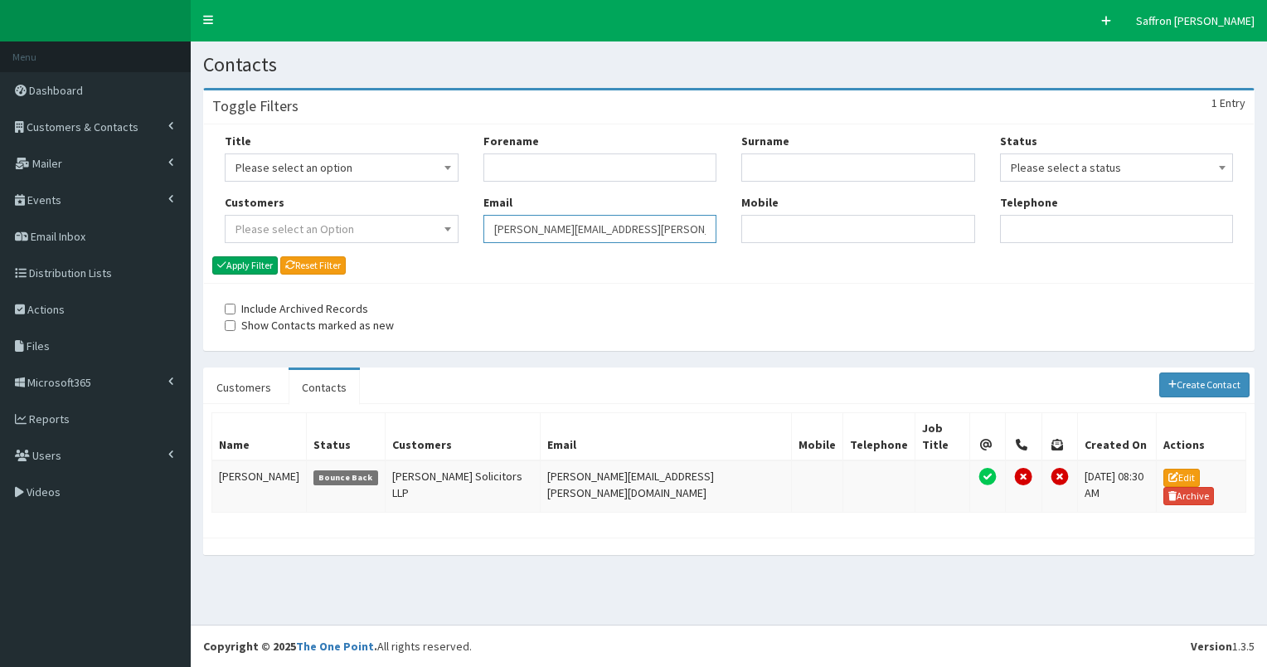
drag, startPoint x: 677, startPoint y: 226, endPoint x: 415, endPoint y: 188, distance: 265.6
click at [414, 192] on div "Title Please select an option Mr Mrs Ms Miss Dr MP QC MBE MEP CBE" at bounding box center [728, 194] width 1033 height 123
paste input "[PERSON_NAME][EMAIL_ADDRESS][DOMAIN_NAME]"
type input "[PERSON_NAME][EMAIL_ADDRESS][DOMAIN_NAME]"
click at [267, 265] on button "Apply Filter" at bounding box center [245, 265] width 66 height 18
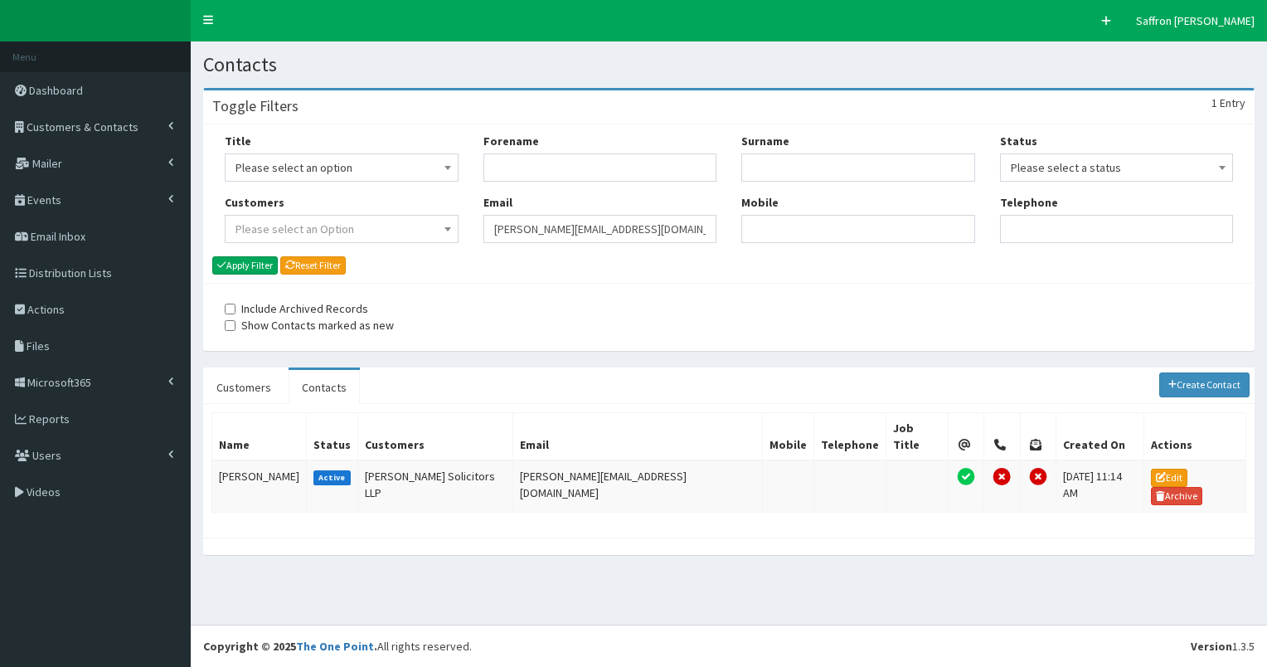
click at [466, 228] on div "Title Please select an option Mr Mrs Ms Miss Dr MP QC MBE MEP CBE" at bounding box center [728, 194] width 1033 height 123
paste input "[PERSON_NAME][EMAIL_ADDRESS][PERSON_NAME][DOMAIN_NAME]"
type input "[PERSON_NAME][EMAIL_ADDRESS][PERSON_NAME][DOMAIN_NAME]"
click at [266, 265] on button "Apply Filter" at bounding box center [245, 265] width 66 height 18
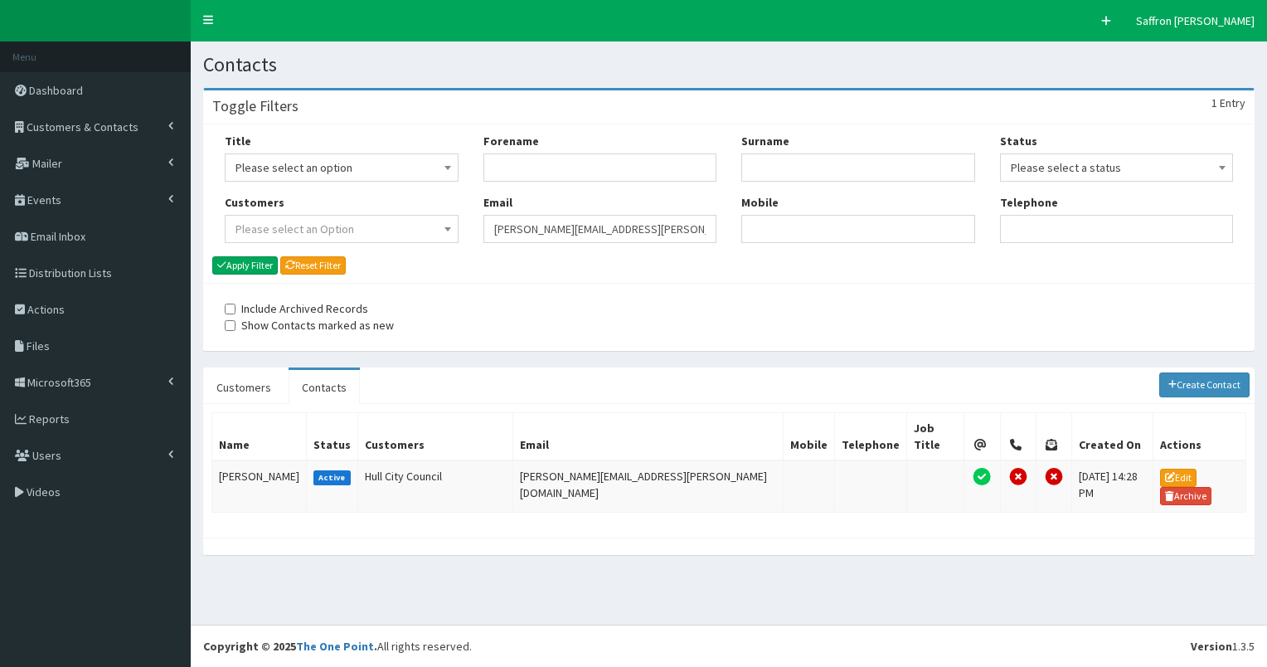
click at [474, 231] on div "Forename Email [PERSON_NAME][EMAIL_ADDRESS][PERSON_NAME][DOMAIN_NAME]" at bounding box center [600, 194] width 259 height 123
paste input "[PERSON_NAME][DOMAIN_NAME][EMAIL_ADDRESS][PERSON_NAME][DOMAIN_NAME]"
type input "[PERSON_NAME][DOMAIN_NAME][EMAIL_ADDRESS][PERSON_NAME][DOMAIN_NAME]"
click at [259, 274] on div "Title Please select an option Mr Mrs Ms Miss Dr MP QC MBE MEP CBE Cllr Professo…" at bounding box center [729, 203] width 1050 height 158
click at [259, 267] on button "Apply Filter" at bounding box center [245, 265] width 66 height 18
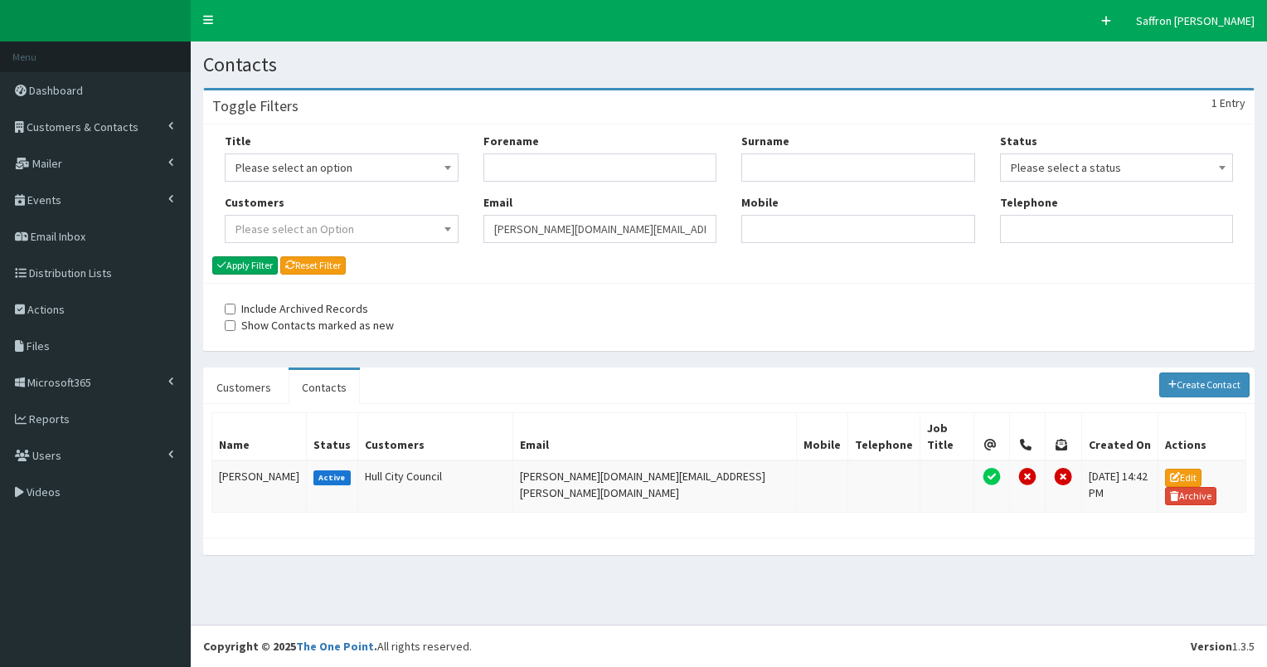
click at [485, 234] on input "gina.lilly@hullcc.gov.uk" at bounding box center [600, 229] width 234 height 28
paste input "Stephen.Silvester@eastriding.gov.uk"
type input "Stephen.Silvester@eastriding.gov.uk"
click at [251, 263] on button "Apply Filter" at bounding box center [245, 265] width 66 height 18
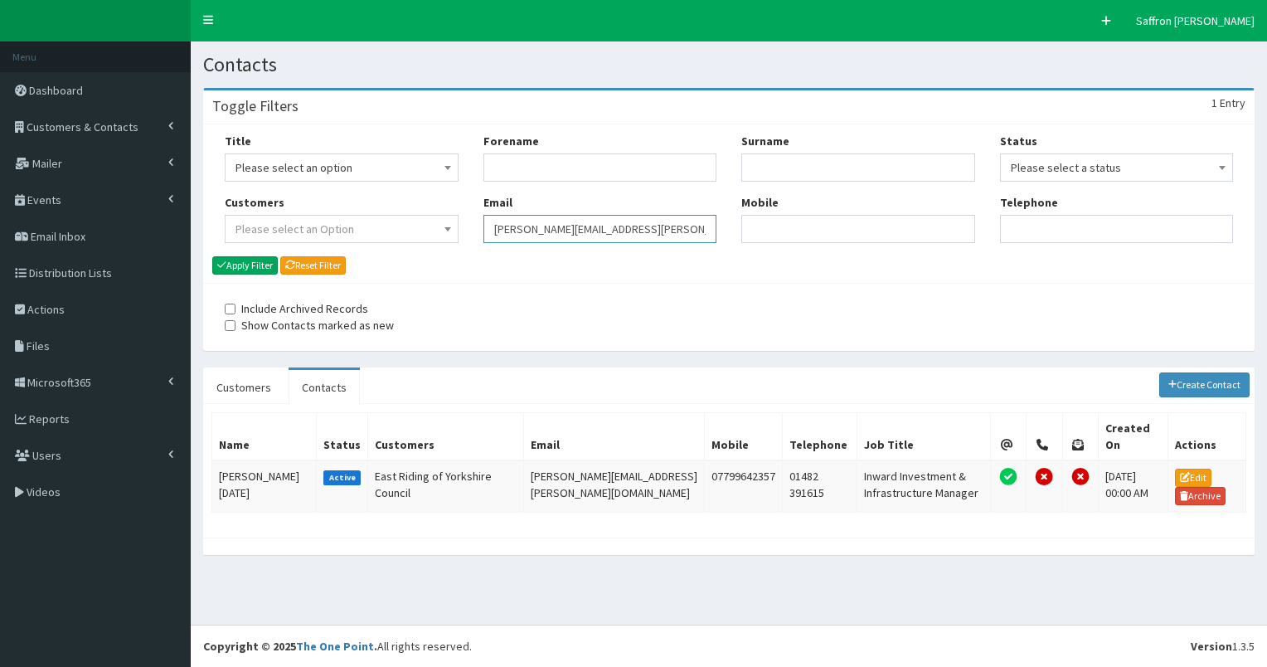
drag, startPoint x: 0, startPoint y: 0, endPoint x: 454, endPoint y: 216, distance: 503.3
click at [454, 216] on div "Title Please select an option Mr Mrs Ms Miss Dr MP QC MBE MEP CBE" at bounding box center [728, 194] width 1033 height 123
click at [710, 666] on html "F Pr \Toggle navigation Quick Create Saffron [PERSON_NAME] Saffron [PERSON_NAME…" at bounding box center [633, 333] width 1267 height 667
paste input "[PERSON_NAME][EMAIL_ADDRESS][PERSON_NAME][DOMAIN_NAME]"
type input "[PERSON_NAME][EMAIL_ADDRESS][PERSON_NAME][DOMAIN_NAME]"
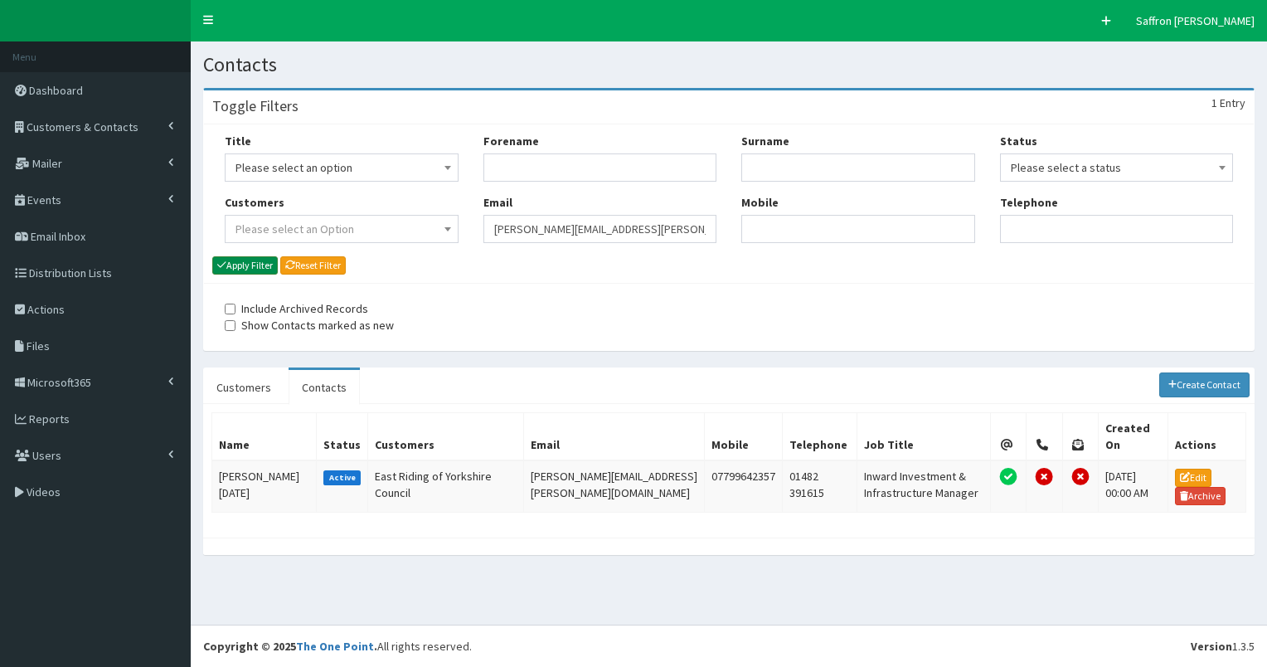
click at [256, 270] on button "Apply Filter" at bounding box center [245, 265] width 66 height 18
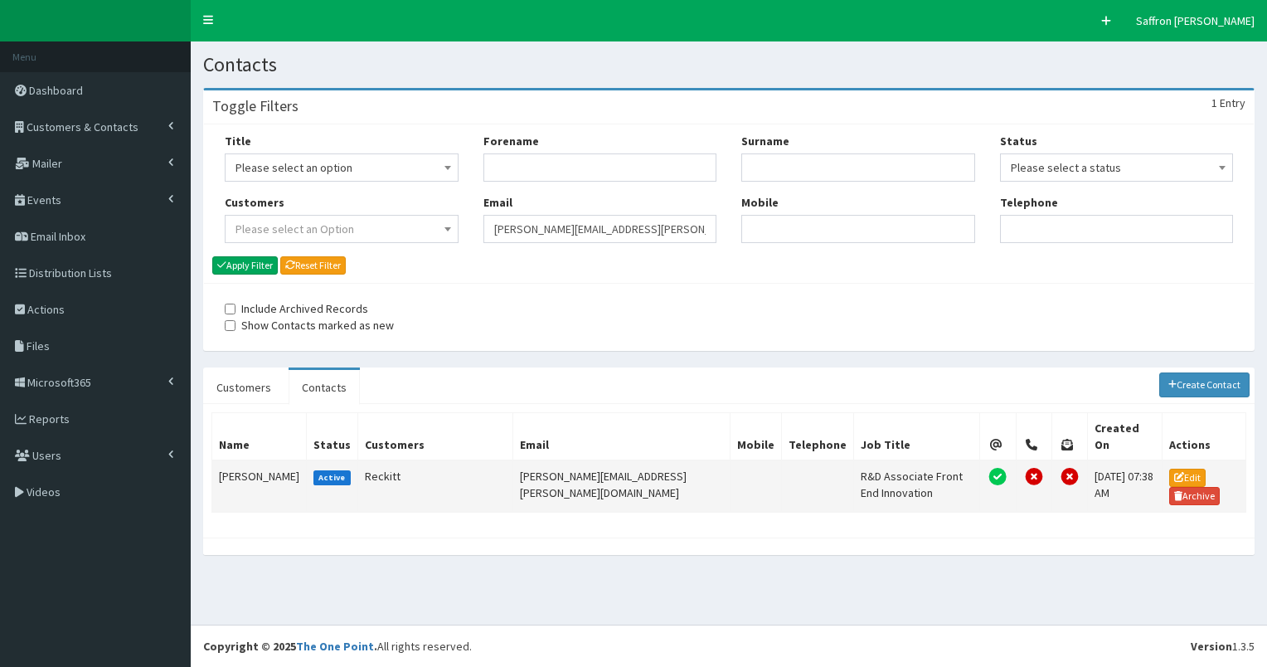
click at [241, 460] on td "[PERSON_NAME]" at bounding box center [259, 486] width 95 height 52
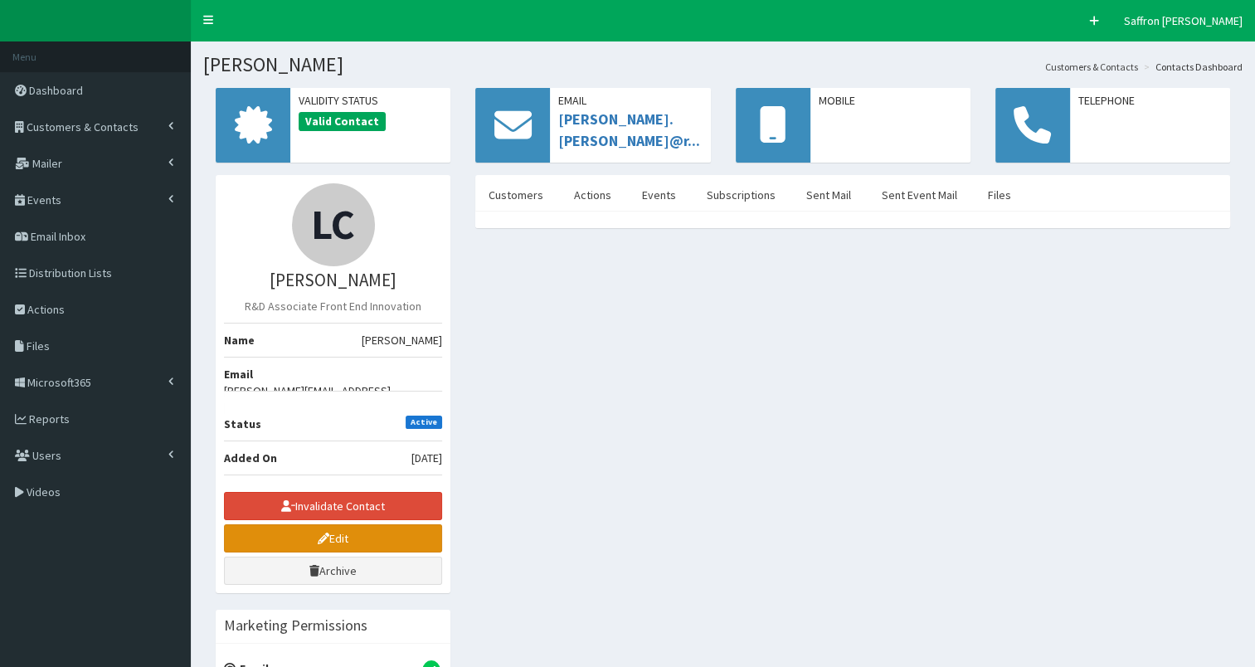
click at [373, 524] on link "Edit" at bounding box center [333, 538] width 218 height 28
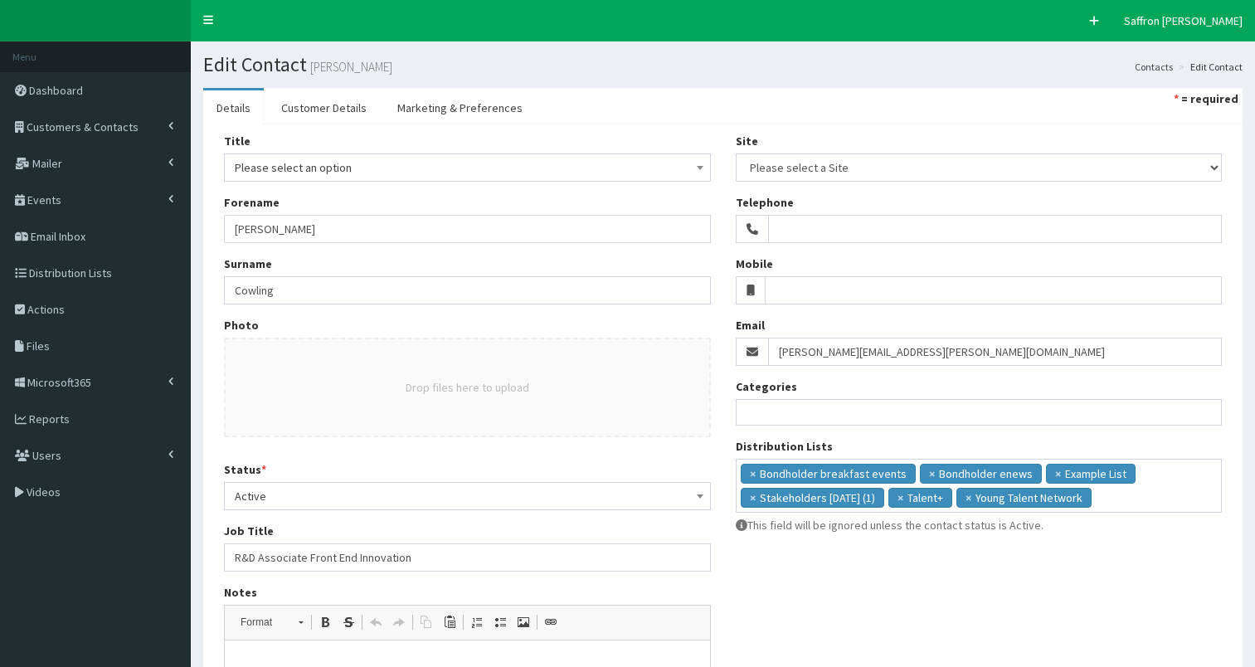
select select
click at [348, 504] on span "Active" at bounding box center [467, 495] width 465 height 23
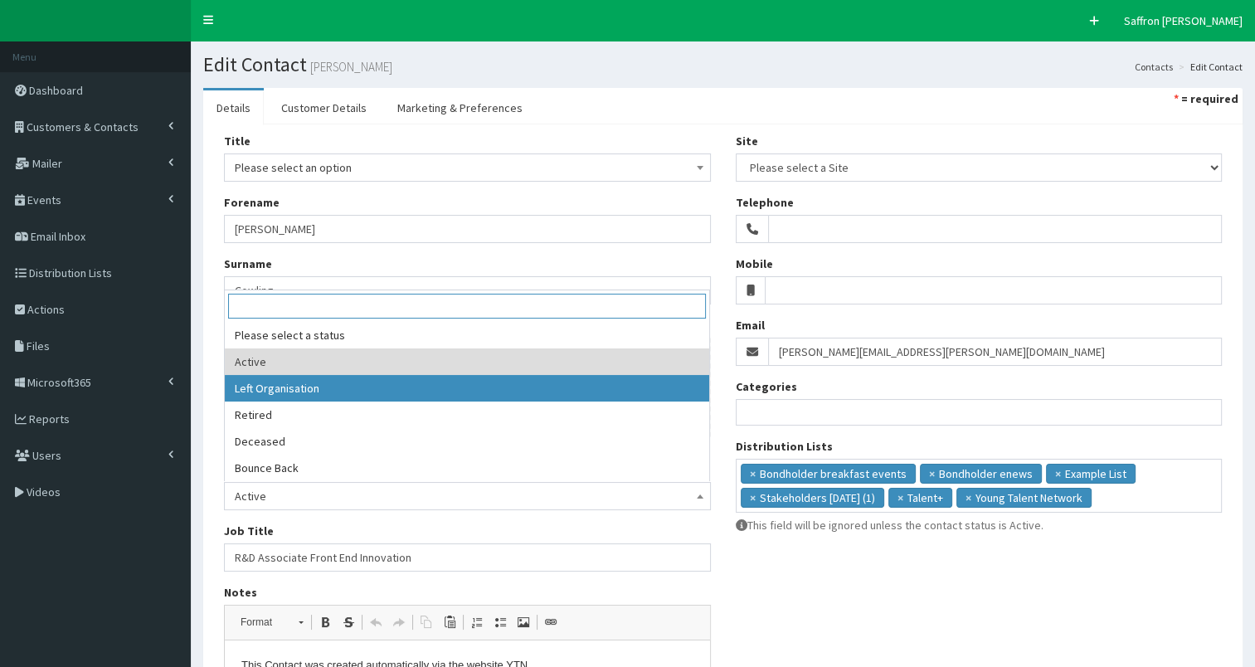
select select "2"
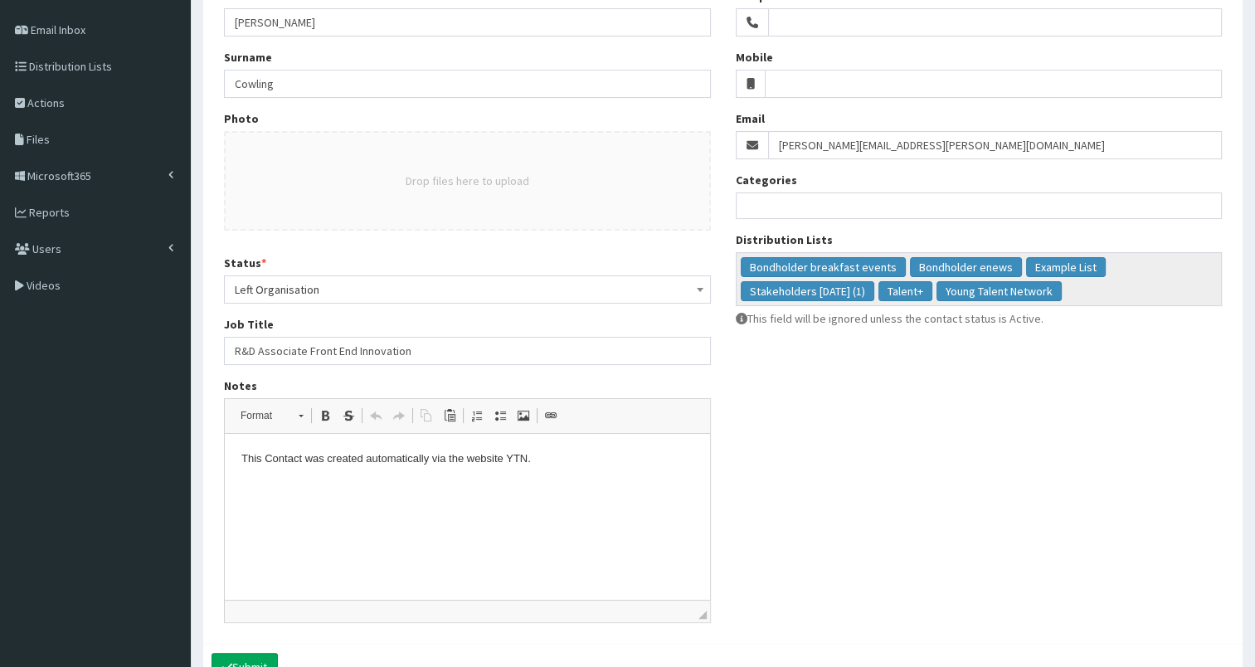
scroll to position [249, 0]
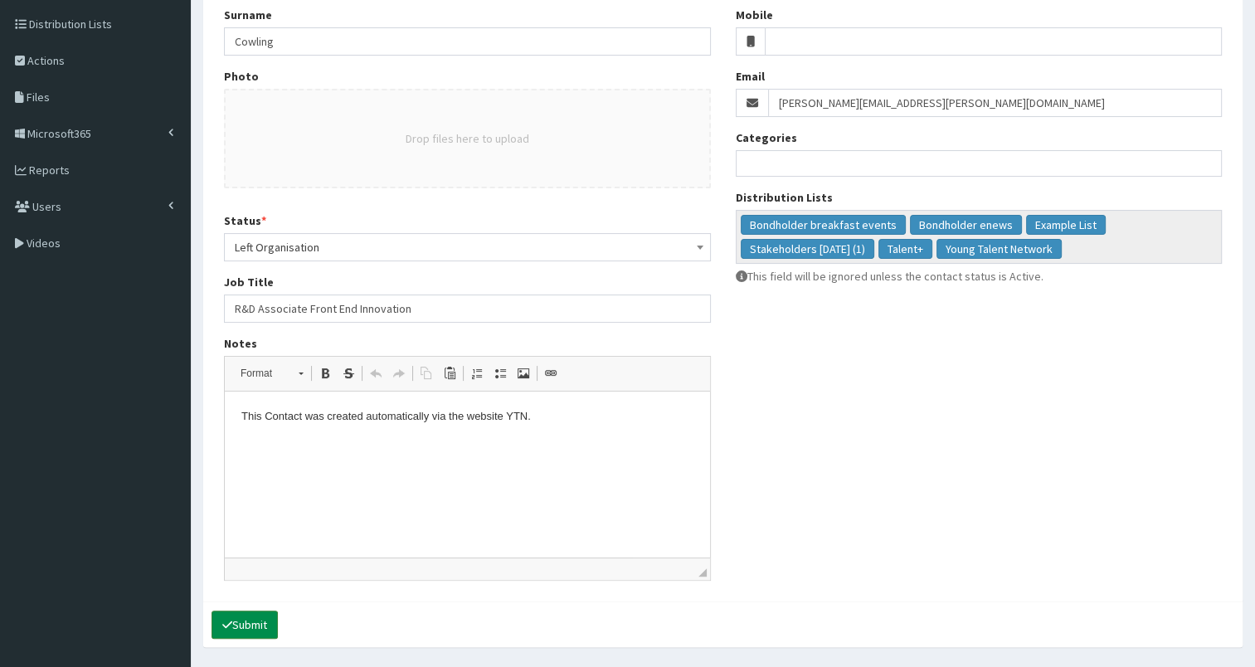
click at [249, 628] on button "Submit" at bounding box center [244, 624] width 66 height 28
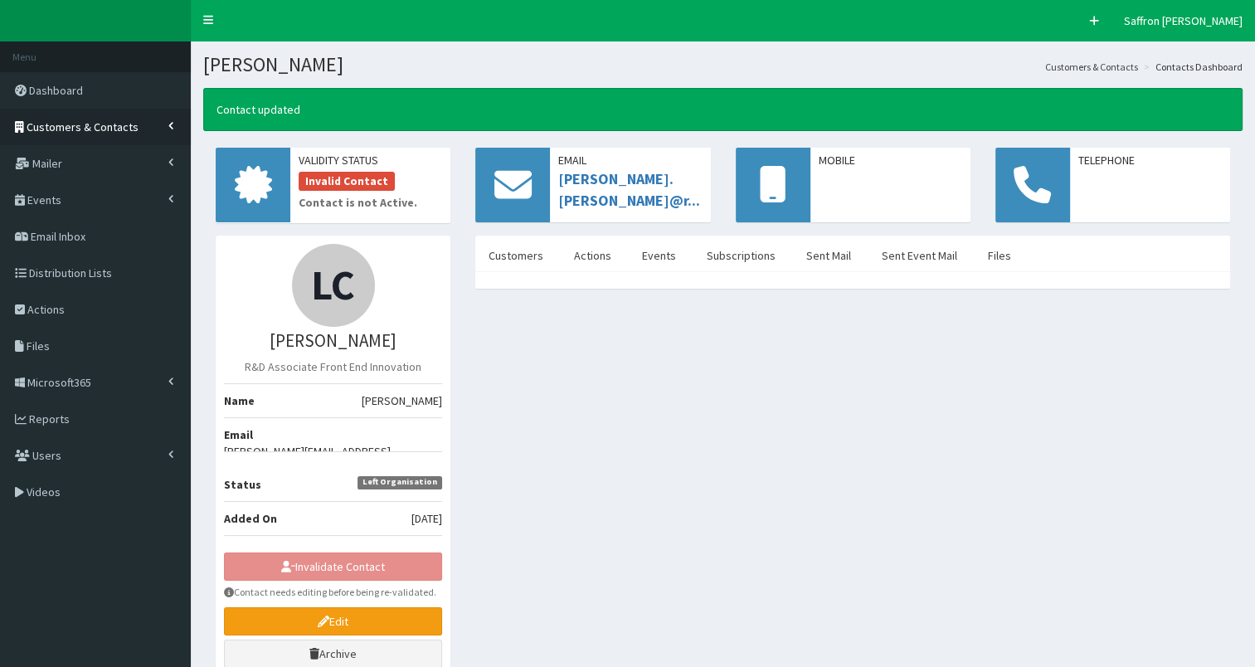
click at [129, 129] on span "Customers & Contacts" at bounding box center [83, 126] width 112 height 15
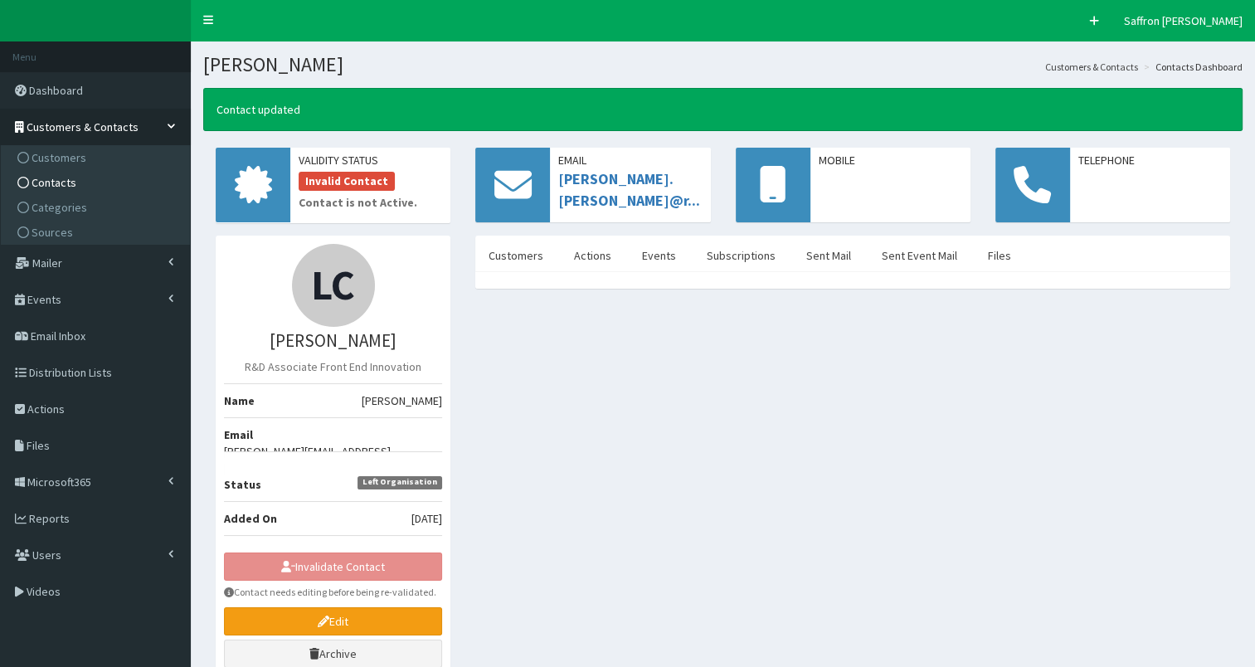
click at [39, 181] on span "Contacts" at bounding box center [54, 182] width 45 height 15
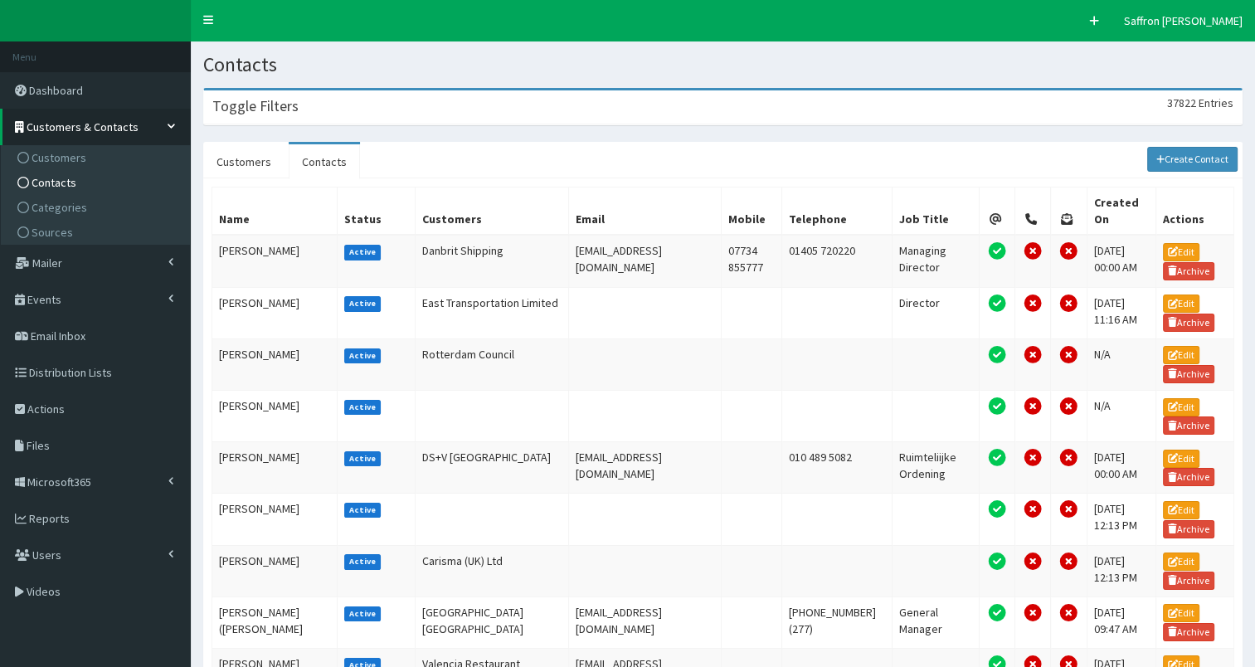
click at [349, 110] on div "Toggle Filters 37822 Entries" at bounding box center [722, 107] width 1037 height 34
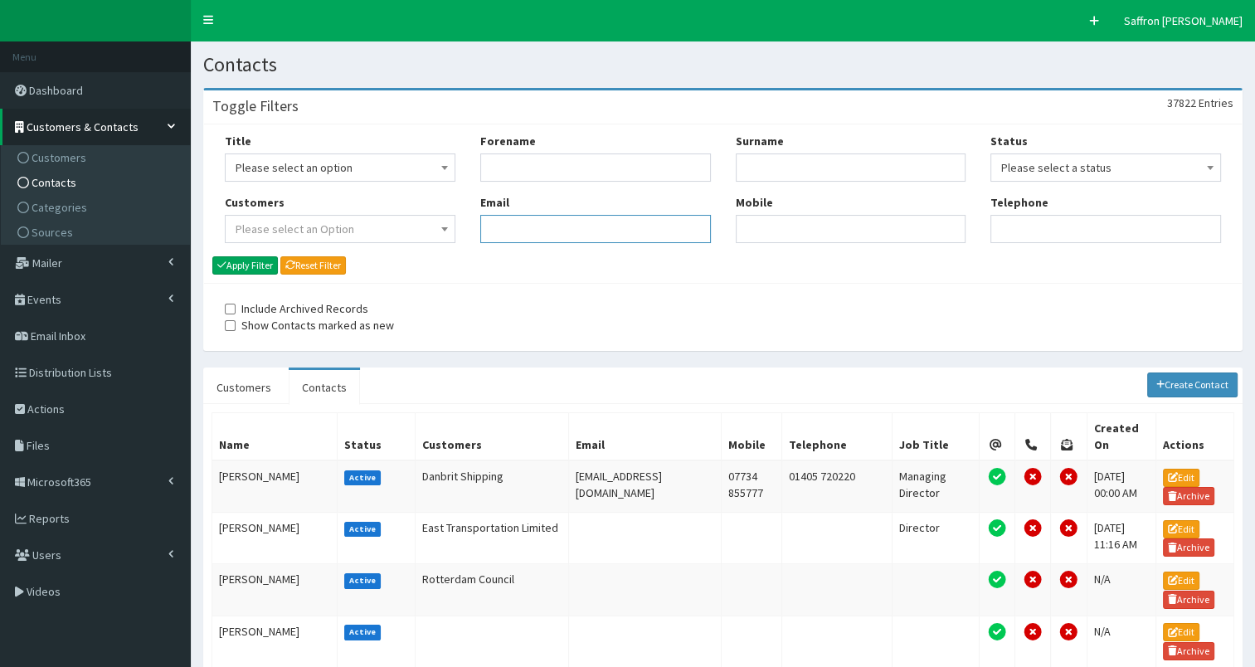
paste input "[PERSON_NAME][EMAIL_ADDRESS][DOMAIN_NAME]"
type input "[PERSON_NAME][EMAIL_ADDRESS][DOMAIN_NAME]"
click at [268, 270] on button "Apply Filter" at bounding box center [245, 265] width 66 height 18
